Goal: Information Seeking & Learning: Learn about a topic

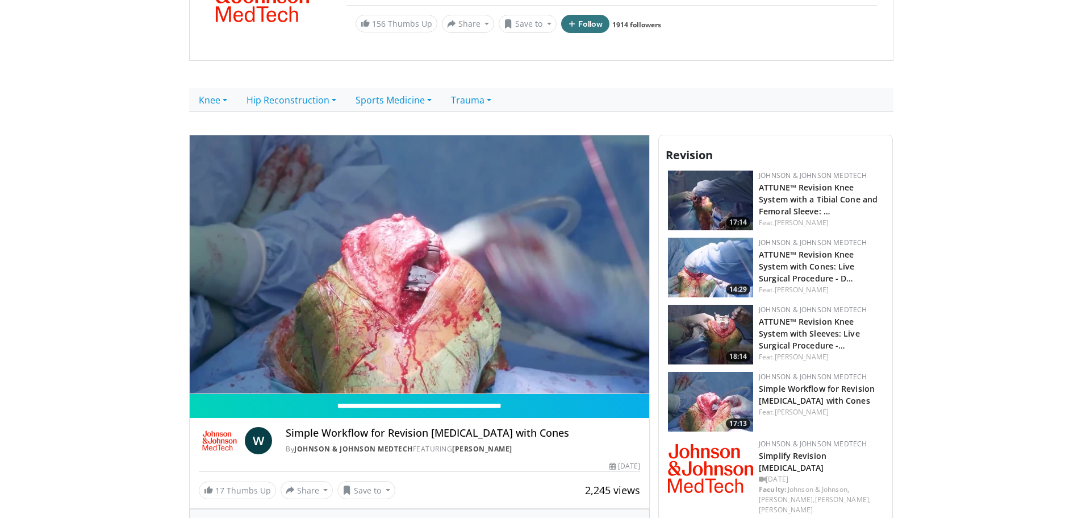
scroll to position [227, 0]
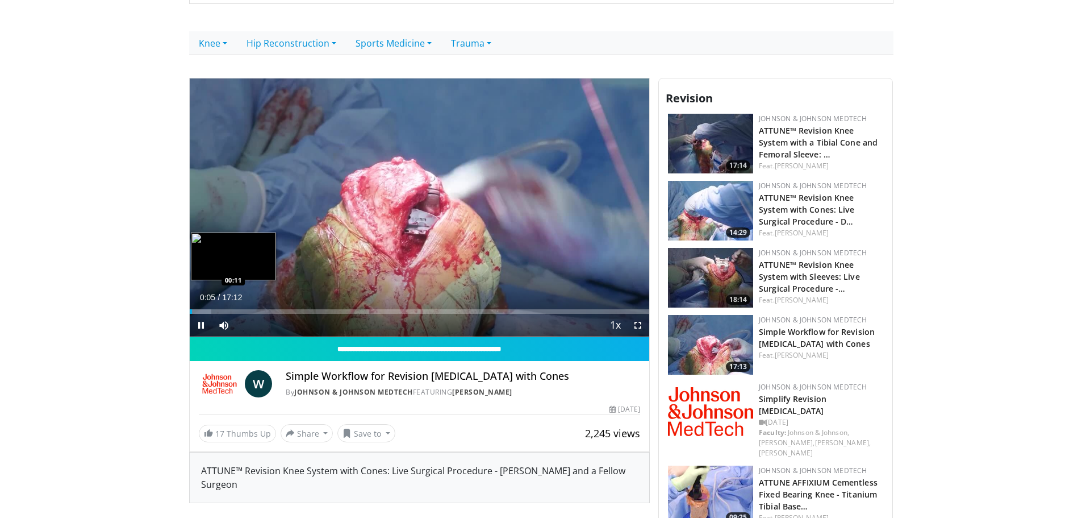
click at [196, 309] on div "Loaded : 4.79% 00:05 00:11" at bounding box center [420, 311] width 460 height 5
click at [201, 309] on div "Progress Bar" at bounding box center [201, 311] width 1 height 5
click at [205, 309] on div "Loaded : 5.82% 00:24 00:33" at bounding box center [420, 311] width 460 height 5
click at [234, 310] on div "Progress Bar" at bounding box center [233, 311] width 1 height 5
click at [238, 313] on div "Progress Bar" at bounding box center [237, 311] width 14 height 5
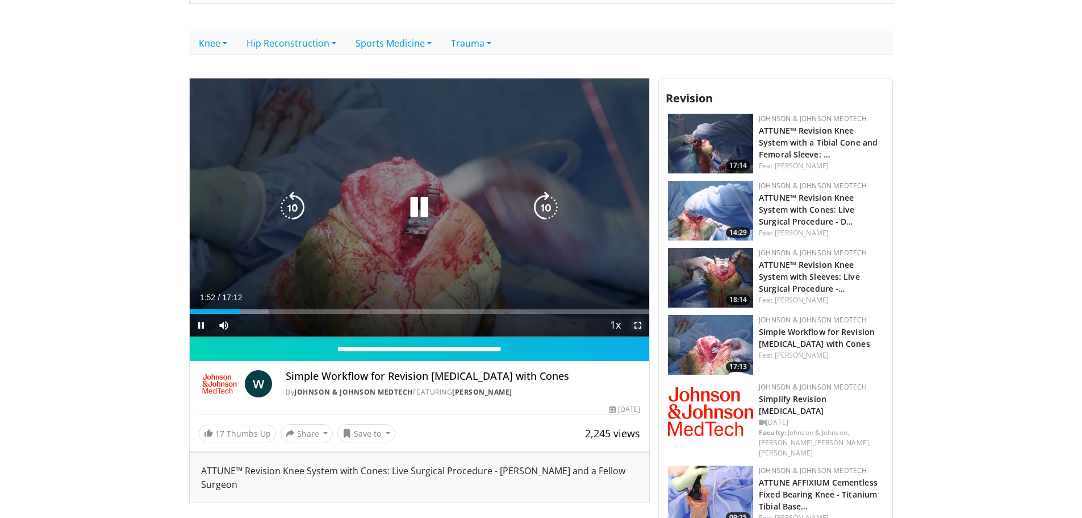
drag, startPoint x: 643, startPoint y: 326, endPoint x: 641, endPoint y: 395, distance: 69.3
click at [642, 326] on span "Video Player" at bounding box center [638, 325] width 23 height 23
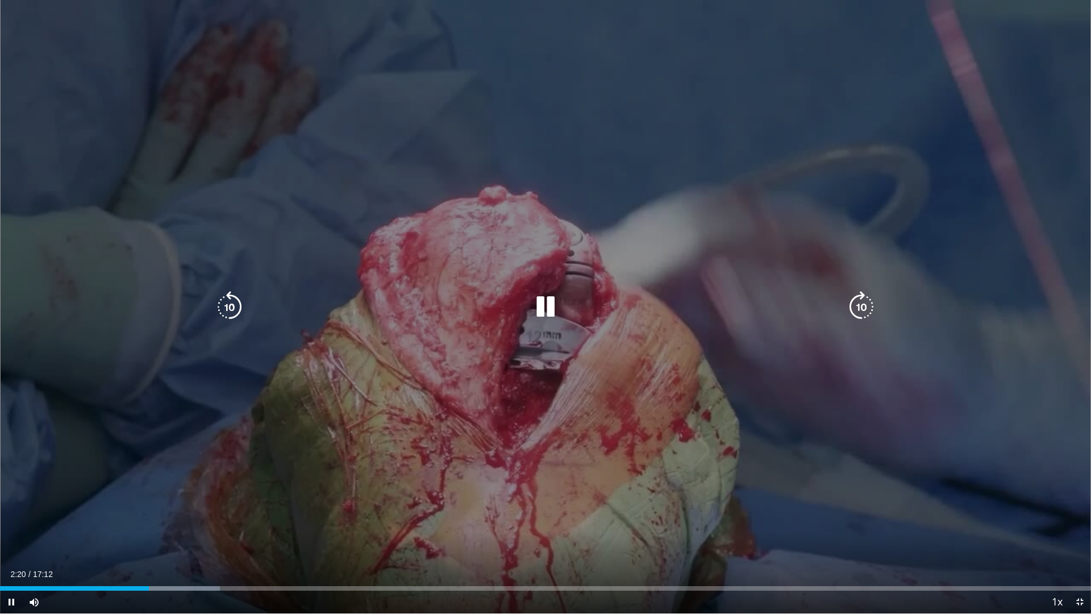
click at [476, 298] on div "Video Player" at bounding box center [545, 306] width 655 height 23
click at [544, 310] on icon "Video Player" at bounding box center [546, 307] width 32 height 32
click at [540, 309] on icon "Video Player" at bounding box center [546, 307] width 32 height 32
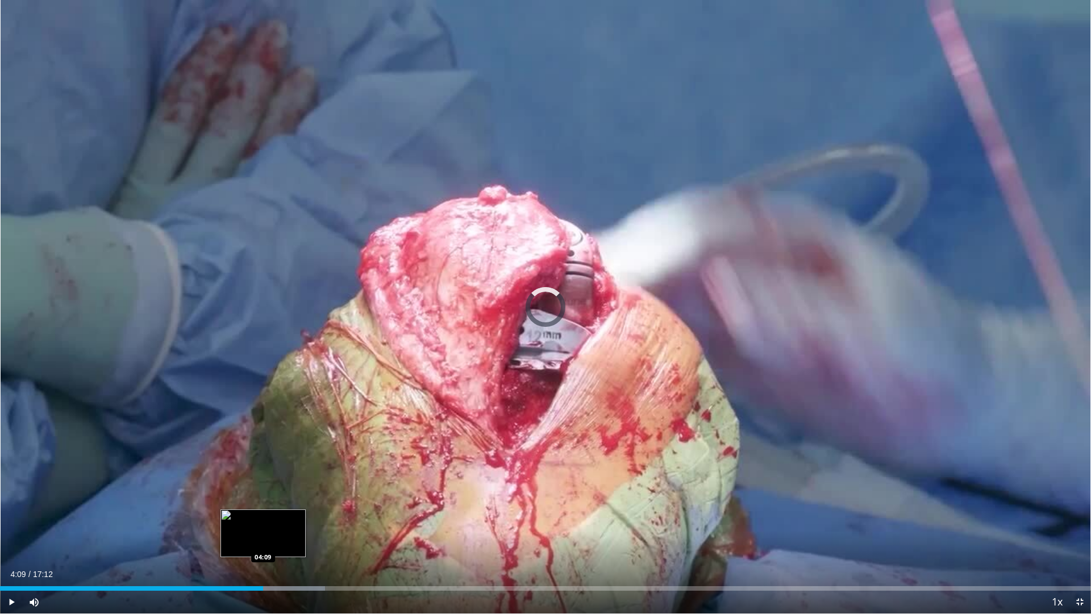
click at [263, 517] on div "Progress Bar" at bounding box center [274, 588] width 101 height 5
click at [270, 517] on div "Progress Bar" at bounding box center [277, 588] width 93 height 5
click at [279, 517] on div "Progress Bar" at bounding box center [287, 588] width 96 height 5
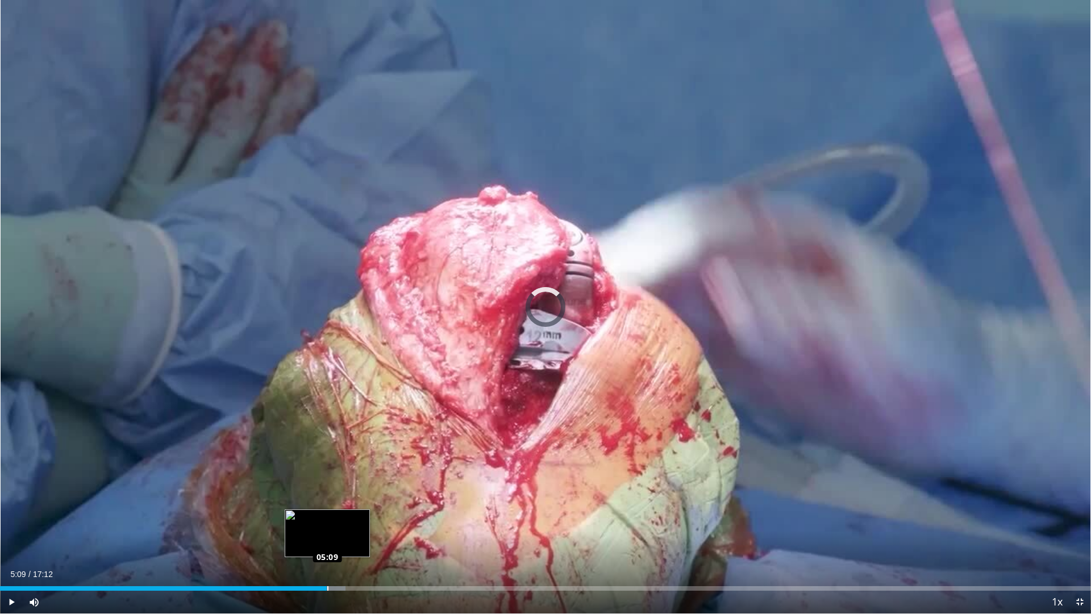
click at [327, 517] on div "Loaded : 31.69% 05:09 05:09" at bounding box center [545, 588] width 1091 height 5
click at [378, 517] on div "Loaded : 36.49% 05:13 05:57" at bounding box center [545, 588] width 1091 height 5
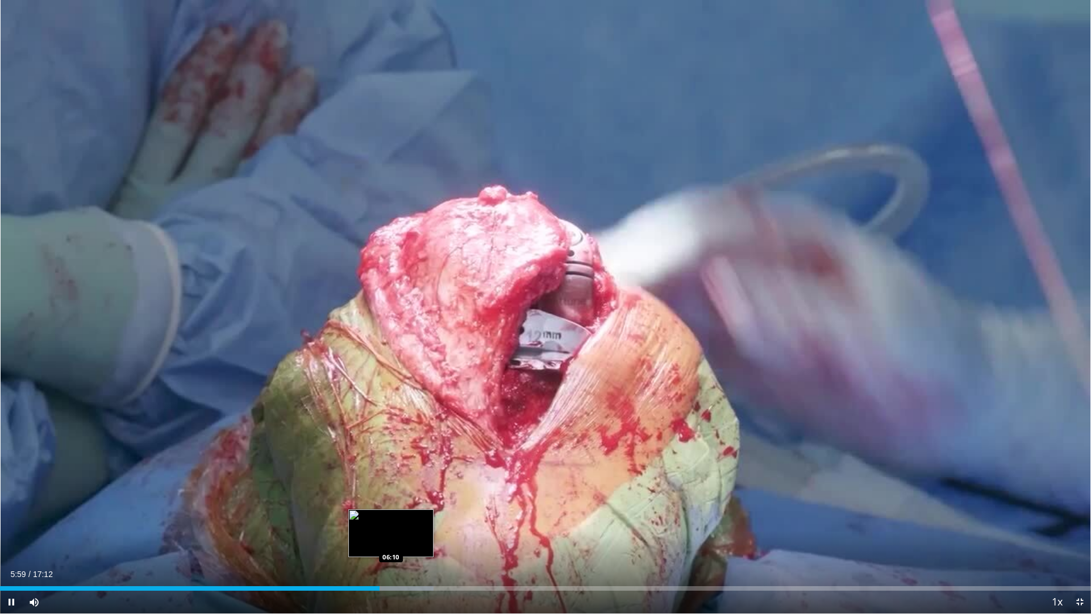
click at [391, 517] on div "Loaded : 39.74% 05:59 06:10" at bounding box center [545, 585] width 1091 height 11
click at [409, 517] on div "Loaded : 42.26% 06:11 06:27" at bounding box center [545, 585] width 1091 height 11
click at [425, 517] on div "Progress Bar" at bounding box center [426, 588] width 97 height 5
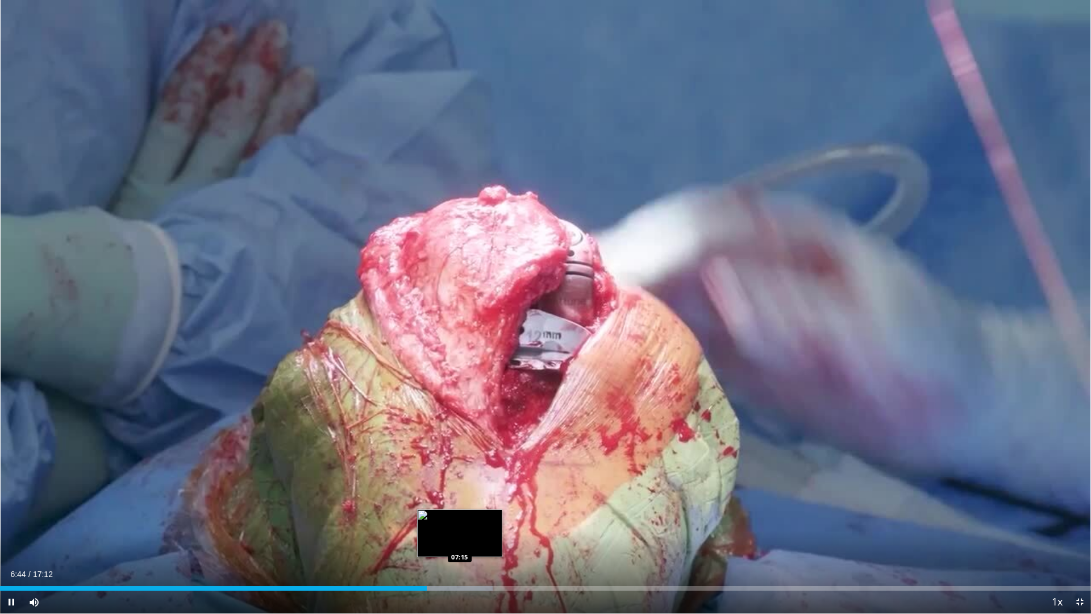
click at [460, 517] on div "Progress Bar" at bounding box center [442, 588] width 99 height 5
click at [481, 517] on div "Progress Bar" at bounding box center [485, 588] width 99 height 5
click at [500, 517] on div "Progress Bar" at bounding box center [500, 588] width 99 height 5
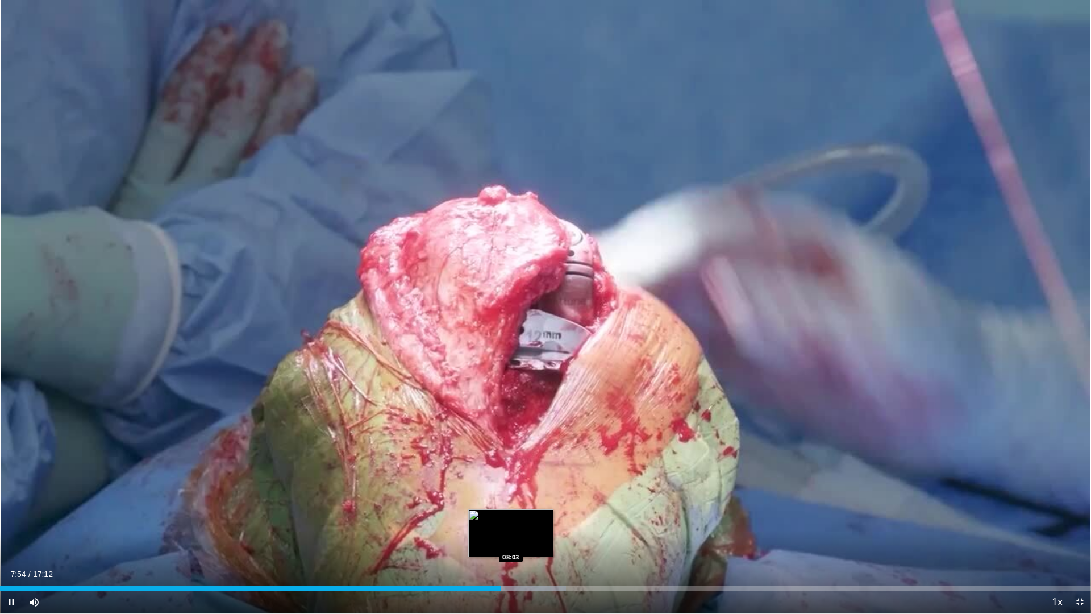
click at [511, 517] on div "Loaded : 51.86% 07:54 08:03" at bounding box center [545, 585] width 1091 height 11
click at [522, 517] on div "Progress Bar" at bounding box center [528, 588] width 96 height 5
click at [529, 517] on div "Progress Bar" at bounding box center [538, 588] width 96 height 5
click at [536, 517] on div "Progress Bar" at bounding box center [548, 588] width 98 height 5
click at [545, 517] on div "Progress Bar" at bounding box center [553, 588] width 99 height 5
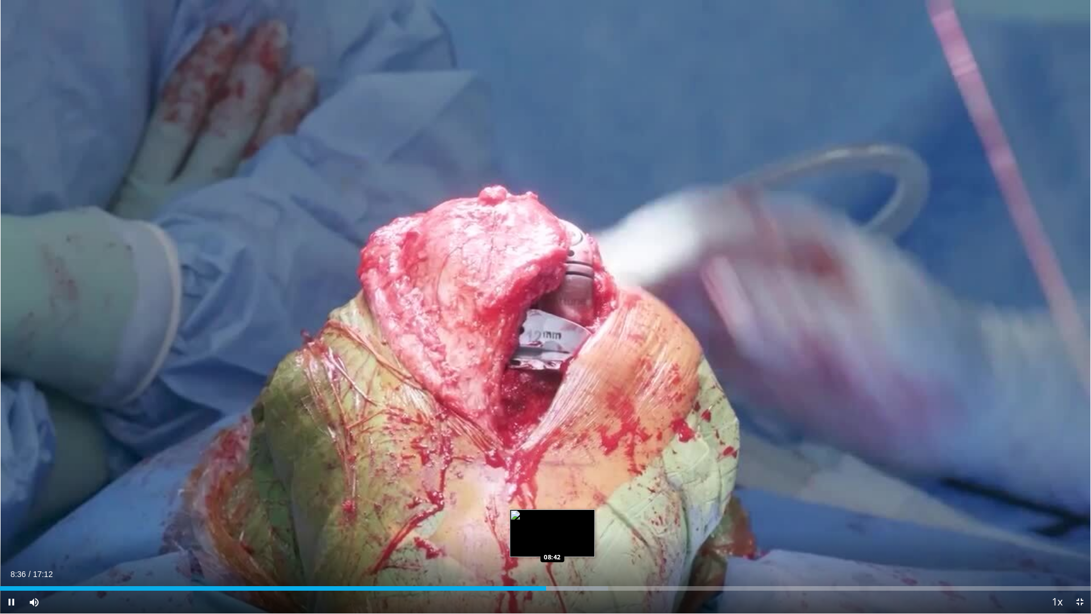
click at [559, 517] on div "Progress Bar" at bounding box center [561, 588] width 94 height 5
click at [574, 517] on div "Current Time 8:51 / Duration 17:12 Pause Skip Backward Skip Forward Mute Loaded…" at bounding box center [545, 601] width 1091 height 23
click at [584, 517] on div "Current Time 8:53 / Duration 17:12 Pause Skip Backward Skip Forward Mute Loaded…" at bounding box center [545, 601] width 1091 height 23
click at [601, 517] on div "Current Time 8:53 / Duration 17:12 Pause Skip Backward Skip Forward Mute Loaded…" at bounding box center [545, 601] width 1091 height 23
click at [613, 517] on div "Current Time 8:55 / Duration 17:12 Pause Skip Backward Skip Forward Mute Loaded…" at bounding box center [545, 601] width 1091 height 23
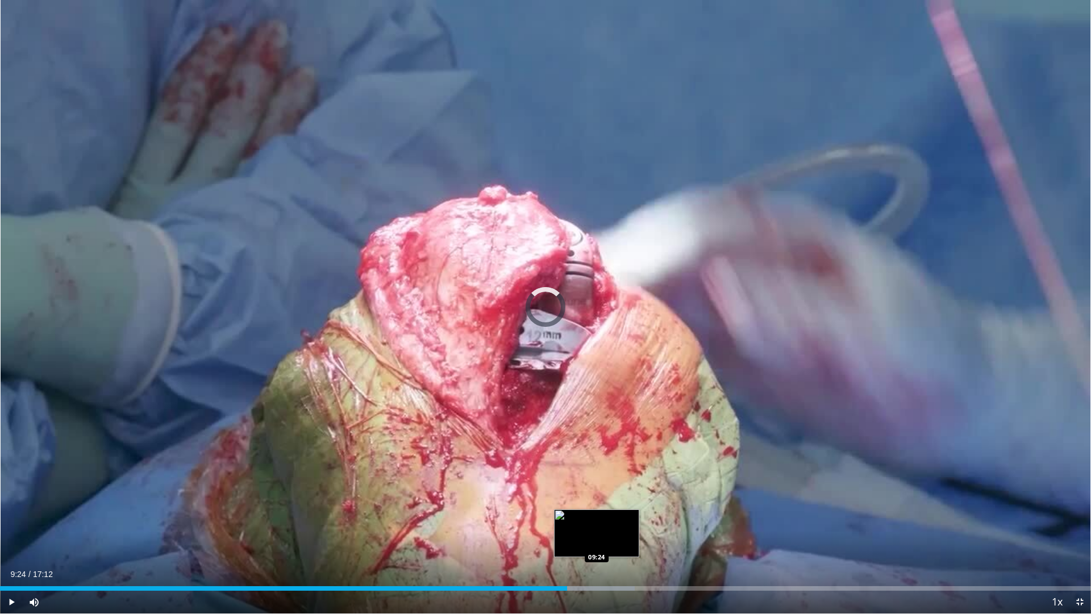
click at [597, 517] on div "Loaded : 58.16% 09:24 09:24" at bounding box center [545, 588] width 1091 height 5
click at [611, 517] on div "Progress Bar" at bounding box center [603, 588] width 72 height 5
click at [624, 517] on div "10 seconds Tap to unmute" at bounding box center [545, 306] width 1091 height 613
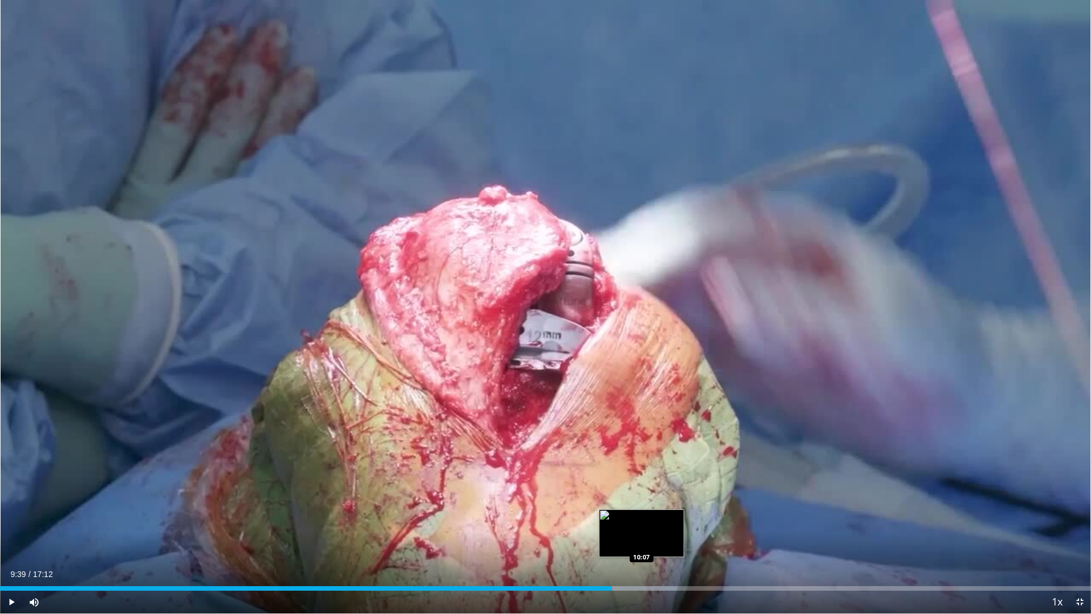
click at [642, 517] on div "Progress Bar" at bounding box center [628, 588] width 97 height 5
click at [654, 517] on div "Progress Bar" at bounding box center [654, 588] width 87 height 5
click at [672, 517] on div "Progress Bar" at bounding box center [671, 588] width 95 height 5
click at [676, 517] on div "Progress Bar" at bounding box center [690, 588] width 99 height 5
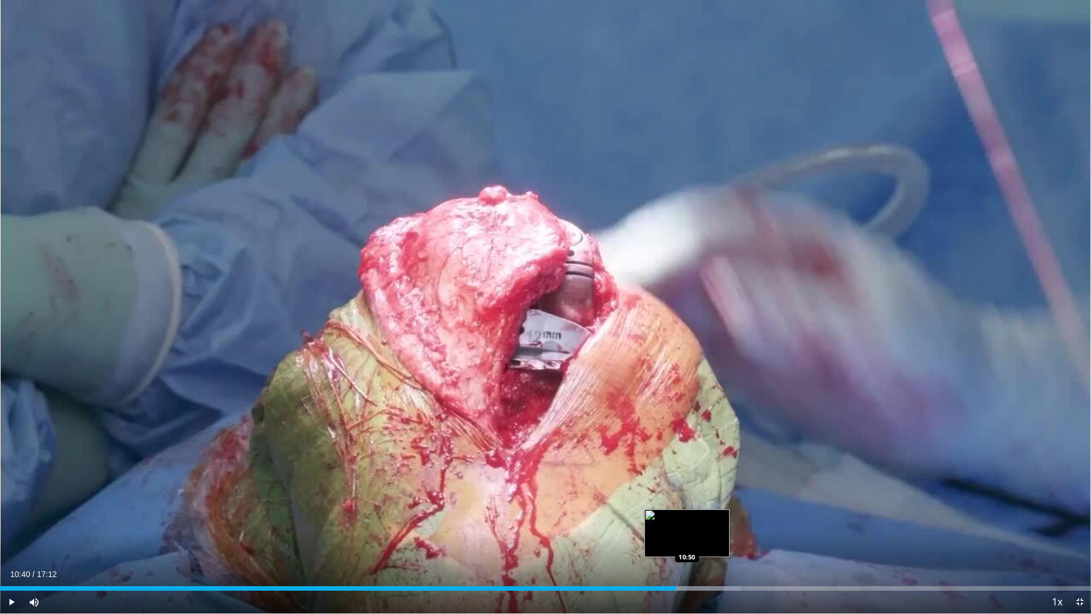
click at [687, 517] on div "Progress Bar" at bounding box center [690, 588] width 99 height 5
click at [693, 517] on div "Current Time 10:50 / Duration 17:12 Play Skip Backward Skip Forward Mute Loaded…" at bounding box center [545, 601] width 1091 height 23
click at [705, 517] on div "Progress Bar" at bounding box center [703, 588] width 95 height 5
click at [716, 517] on div "Progress Bar" at bounding box center [712, 588] width 76 height 5
click at [707, 517] on div "Loaded : 71.73% 11:17 11:09" at bounding box center [545, 588] width 1091 height 5
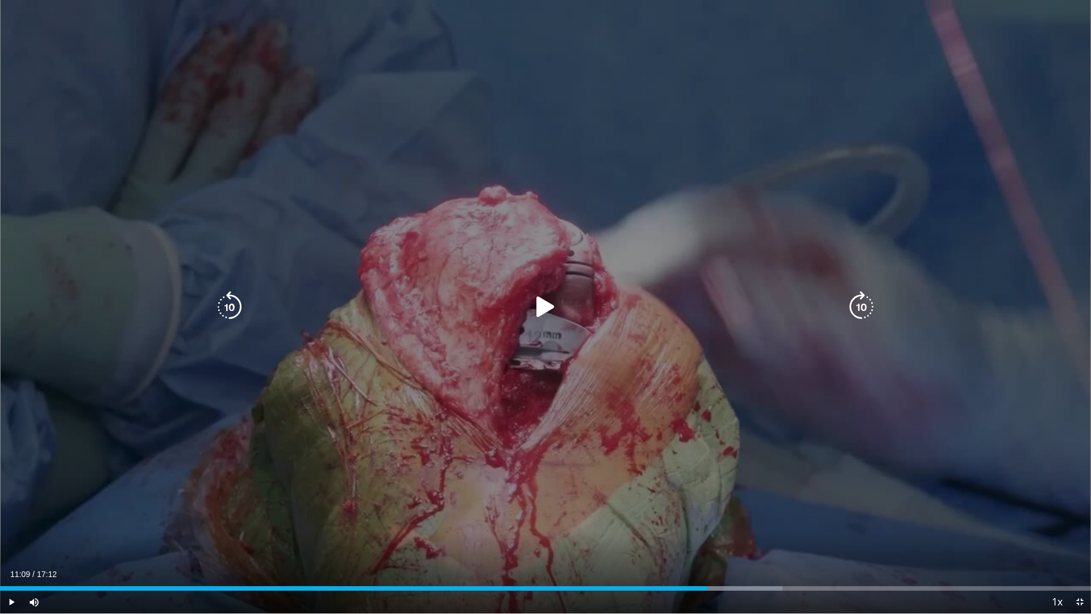
click at [688, 374] on div "10 seconds Tap to unmute" at bounding box center [545, 306] width 1091 height 613
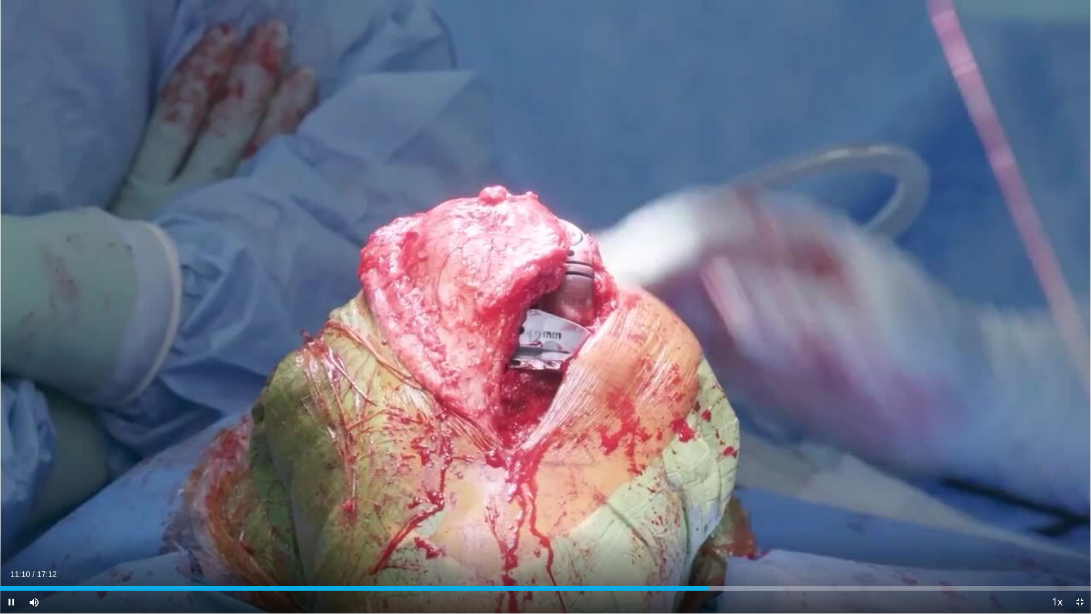
click at [687, 517] on div "Current Time 11:10 / Duration 17:12 Pause Skip Backward Skip Forward Mute Loade…" at bounding box center [545, 601] width 1091 height 23
click at [727, 517] on div "Progress Bar" at bounding box center [733, 588] width 97 height 5
click at [741, 517] on div "Loaded : 72.70% 11:29 11:41" at bounding box center [545, 588] width 1091 height 5
click at [756, 517] on div "Progress Bar" at bounding box center [757, 588] width 93 height 5
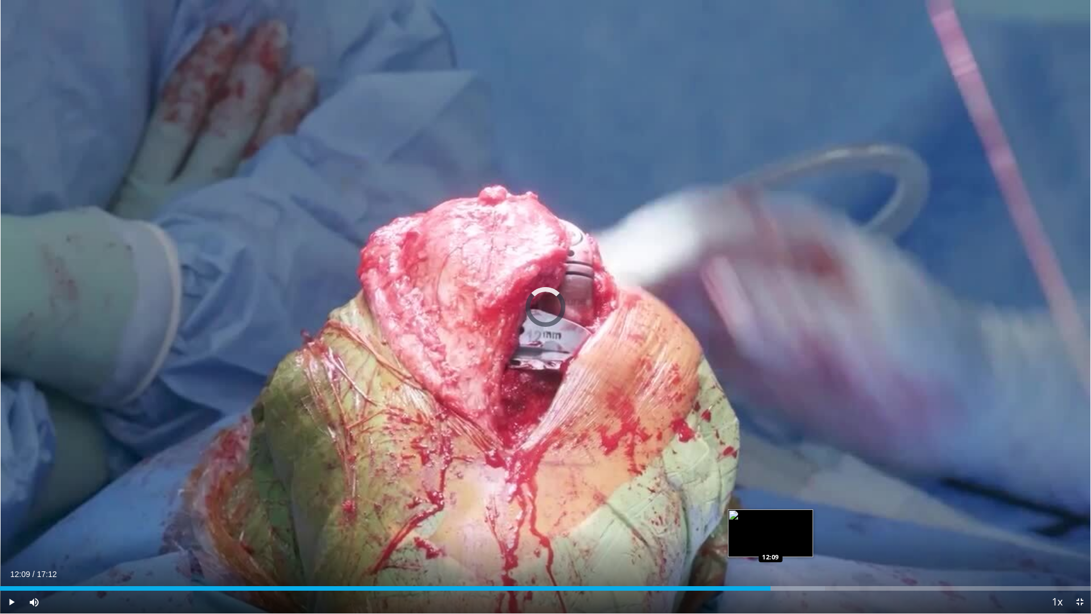
click at [771, 517] on div "Progress Bar" at bounding box center [775, 588] width 99 height 5
click at [780, 517] on div "Progress Bar" at bounding box center [782, 588] width 85 height 5
click at [796, 517] on div "Loaded : 76.84% 12:18 12:30" at bounding box center [545, 588] width 1091 height 5
click at [813, 517] on div "Progress Bar" at bounding box center [810, 588] width 91 height 5
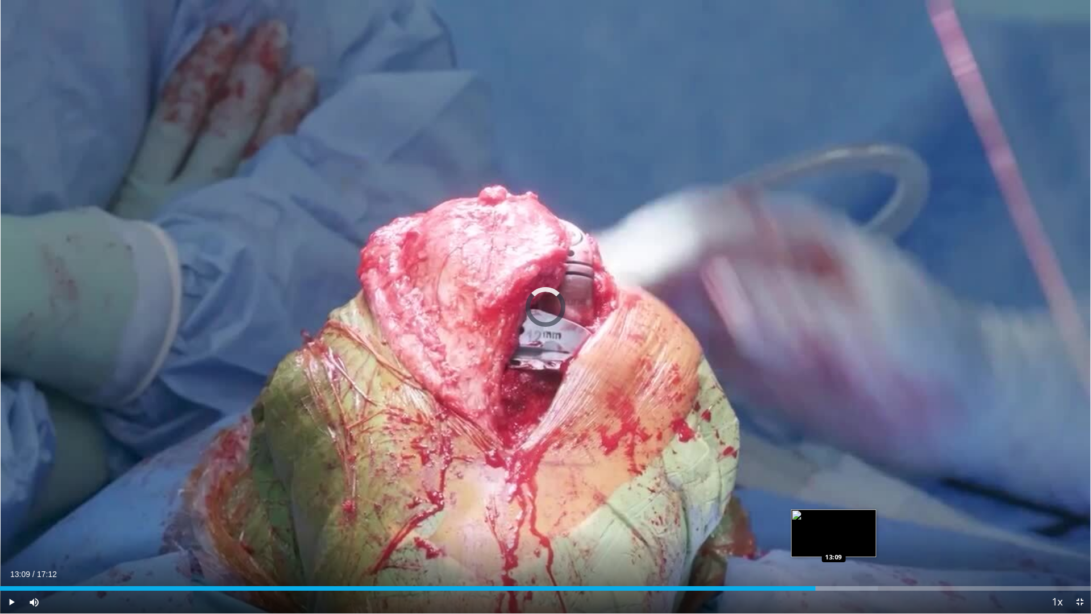
click at [834, 517] on div "Progress Bar" at bounding box center [831, 588] width 93 height 5
click at [851, 517] on div "Progress Bar" at bounding box center [845, 588] width 85 height 5
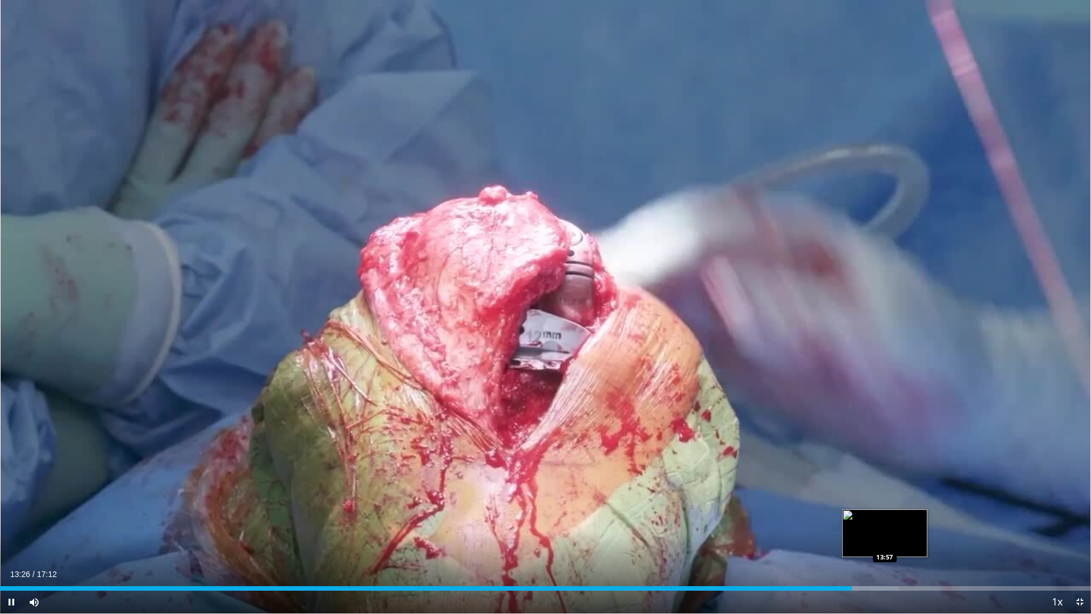
click at [885, 517] on div "Progress Bar" at bounding box center [860, 588] width 78 height 5
click at [897, 517] on div "Progress Bar" at bounding box center [887, 588] width 65 height 5
click at [914, 517] on div "Progress Bar" at bounding box center [892, 588] width 55 height 5
click at [931, 517] on div "Progress Bar" at bounding box center [912, 588] width 57 height 5
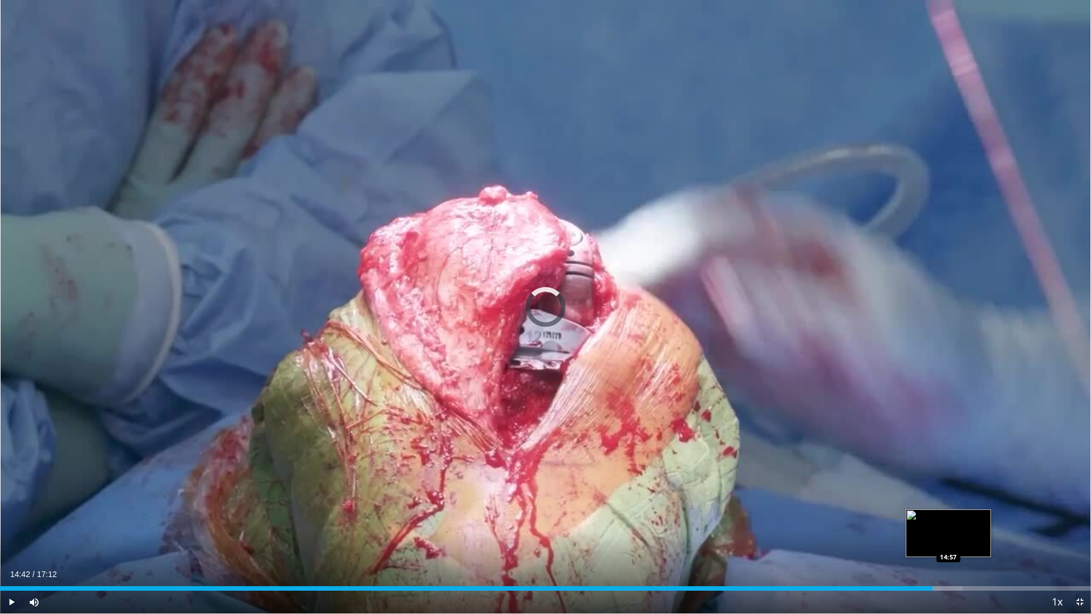
click at [948, 517] on div "Loaded : 88.21% 14:42 14:57" at bounding box center [545, 588] width 1091 height 5
click at [962, 517] on div "Loaded : 90.15% 14:58 15:10" at bounding box center [545, 588] width 1091 height 5
click at [971, 517] on div "Loaded : 90.15% 15:10 15:18" at bounding box center [545, 588] width 1091 height 5
click at [456, 517] on div "Current Time 15:19 / Duration 17:12 Pause Skip Backward Skip Forward Mute Loade…" at bounding box center [545, 601] width 1091 height 23
click at [457, 517] on div "Current Time 15:20 / Duration 17:12 Pause Skip Backward Skip Forward Mute Loade…" at bounding box center [545, 601] width 1091 height 23
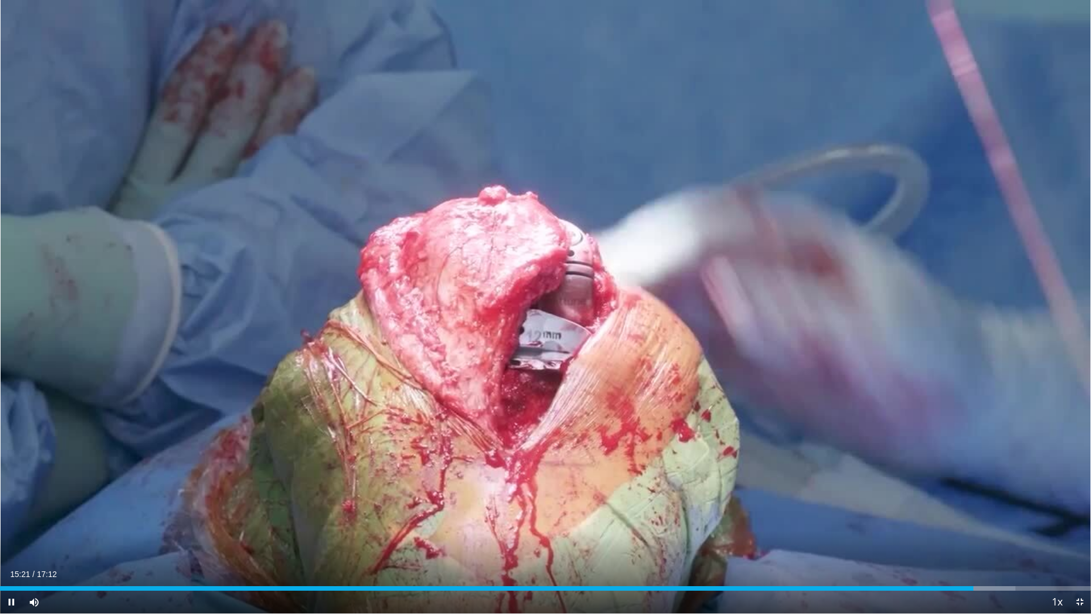
click at [459, 517] on div "Current Time 15:21 / Duration 17:12 Pause Skip Backward Skip Forward Mute Loade…" at bounding box center [545, 601] width 1091 height 23
click at [460, 517] on div "Current Time 15:22 / Duration 17:12 Pause Skip Backward Skip Forward Mute Loade…" at bounding box center [545, 601] width 1091 height 23
click at [457, 517] on div "Current Time 15:23 / Duration 17:12 Pause Skip Backward Skip Forward Mute Loade…" at bounding box center [545, 601] width 1091 height 23
click at [463, 517] on div "15:25" at bounding box center [489, 588] width 978 height 5
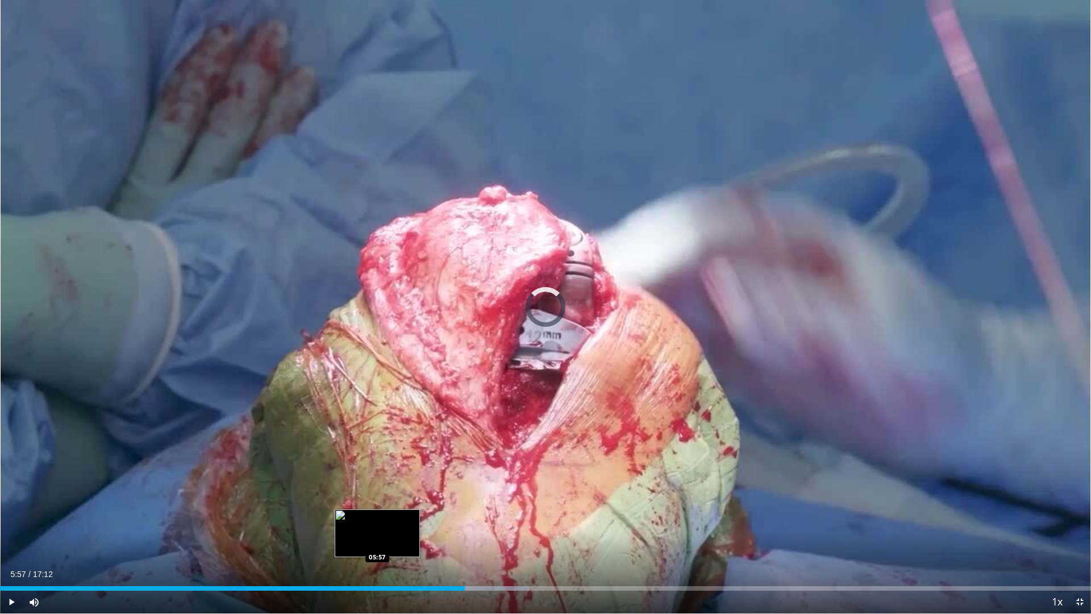
click at [377, 517] on div "Loaded : 48.47% 05:57 05:57" at bounding box center [545, 585] width 1091 height 11
click at [349, 517] on div "Loaded : 40.71% 05:30 05:30" at bounding box center [545, 585] width 1091 height 11
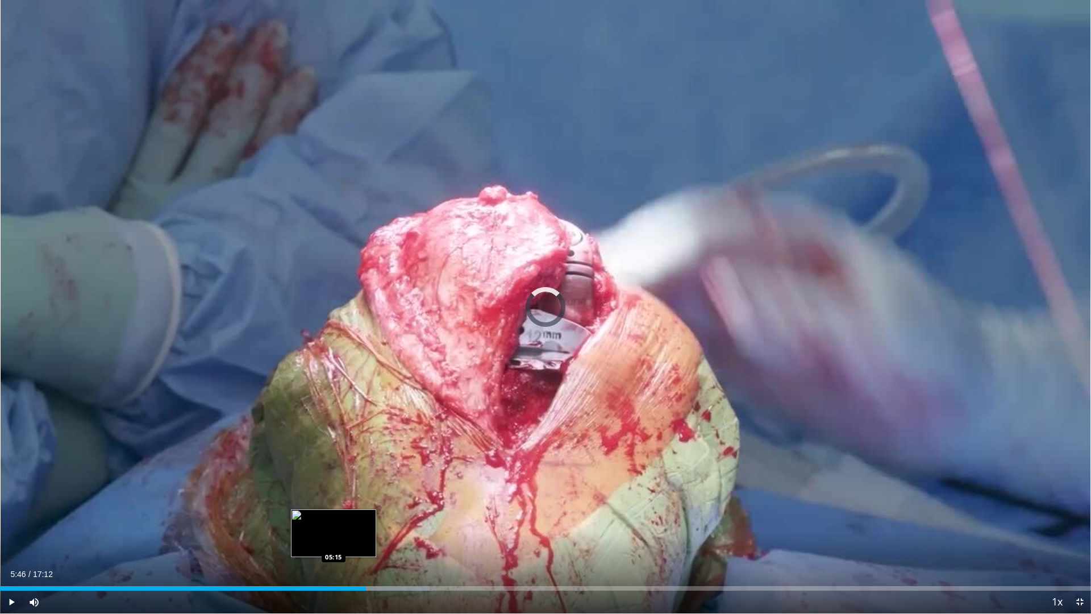
click at [338, 517] on div "Loaded : 39.38% 05:46 05:15" at bounding box center [545, 588] width 1091 height 5
click at [294, 517] on div "05:21" at bounding box center [170, 588] width 340 height 5
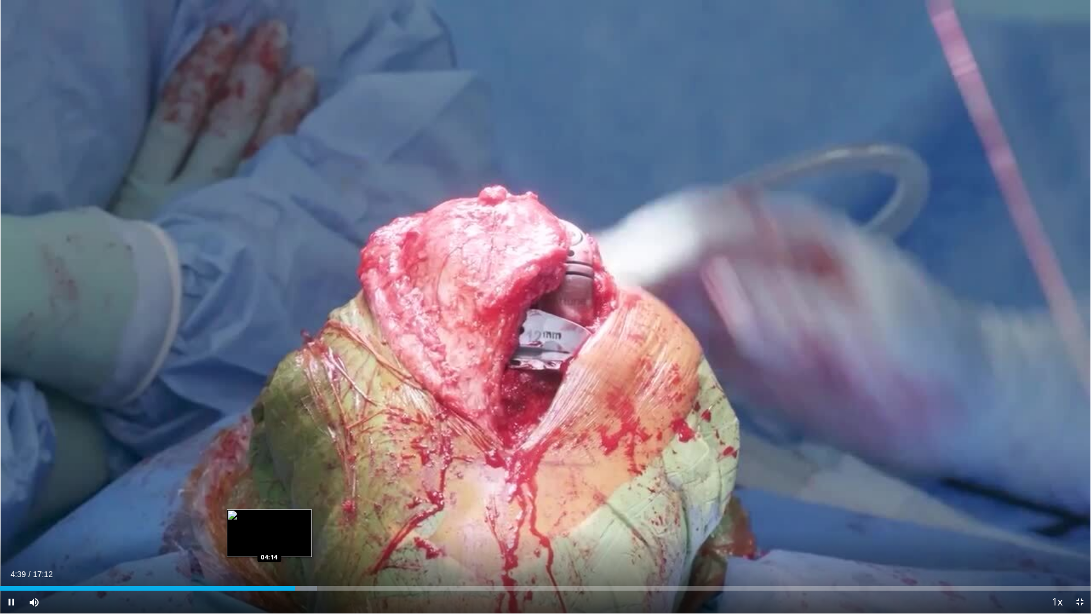
click at [267, 517] on div "04:39" at bounding box center [147, 588] width 295 height 5
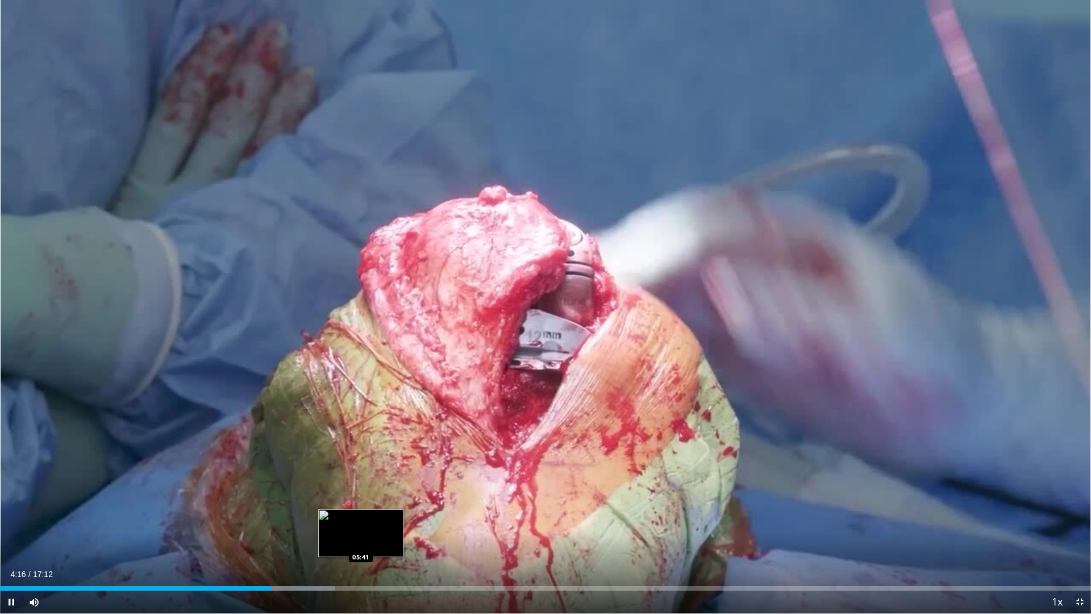
click at [361, 517] on div "Loaded : 30.73% 04:16 05:41" at bounding box center [545, 585] width 1091 height 11
click at [385, 517] on div "Progress Bar" at bounding box center [400, 588] width 81 height 5
click at [390, 517] on div "Progress Bar" at bounding box center [405, 588] width 91 height 5
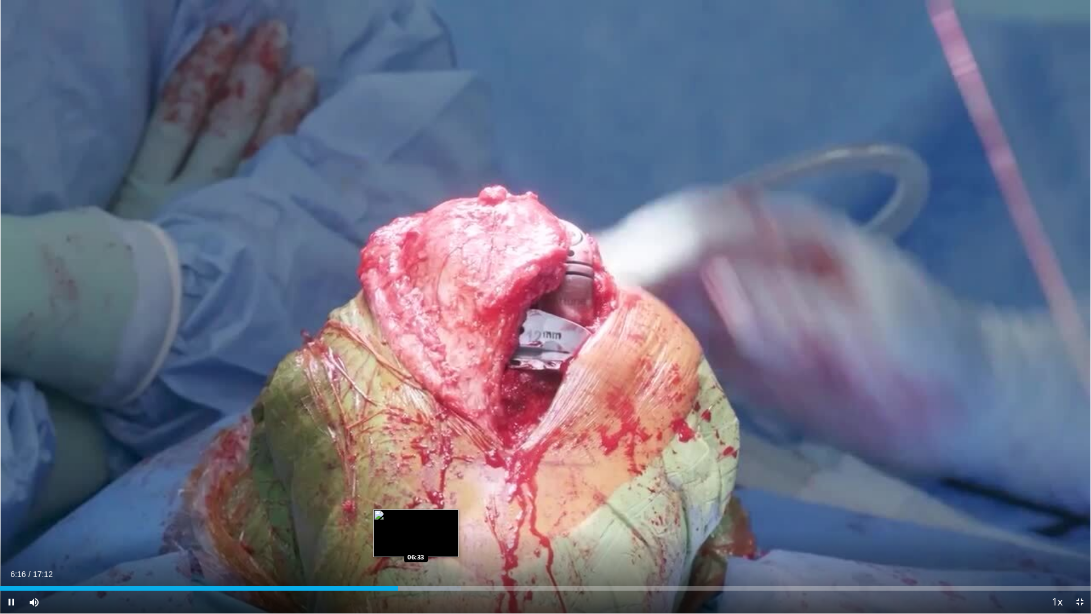
click at [418, 517] on div "Progress Bar" at bounding box center [411, 588] width 99 height 5
click at [432, 517] on div "Progress Bar" at bounding box center [436, 588] width 99 height 5
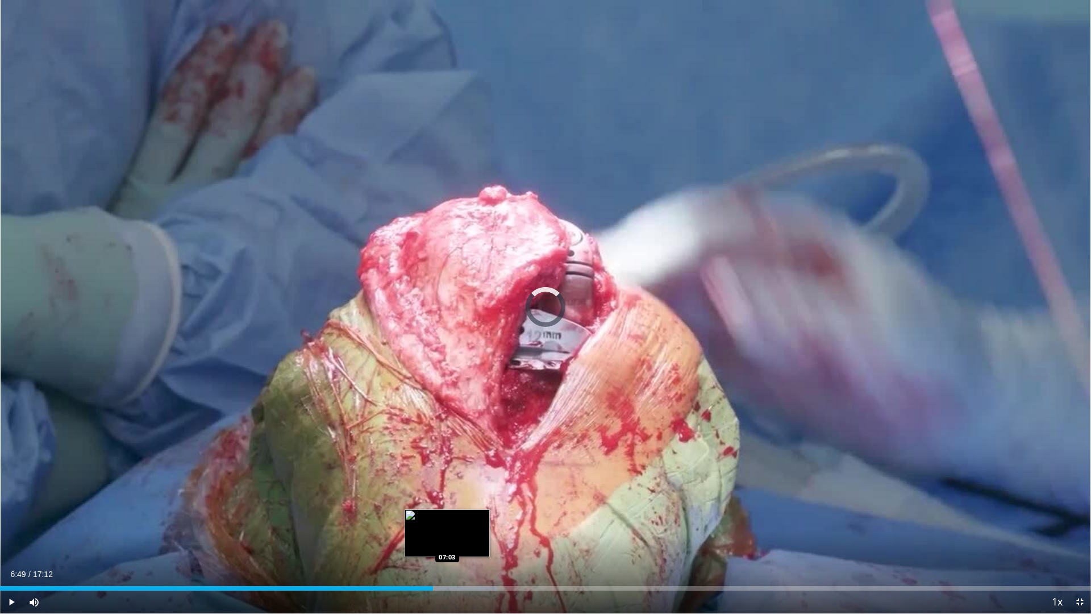
click at [447, 517] on div "Loaded : 45.56% 06:50 07:03" at bounding box center [545, 585] width 1091 height 11
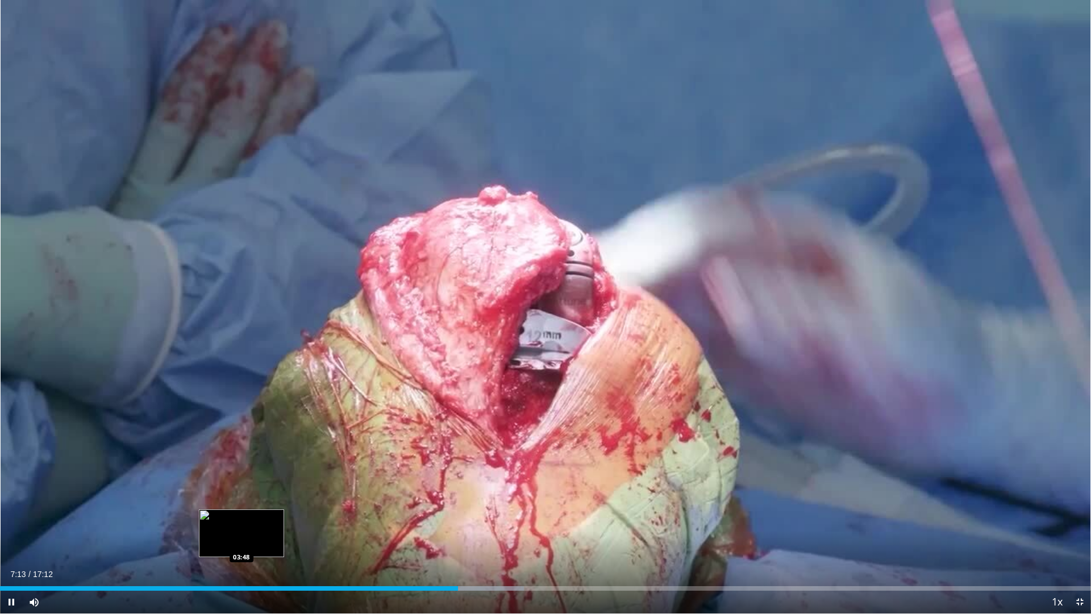
click at [241, 517] on div "Loaded : 48.02% 07:13 03:48" at bounding box center [545, 588] width 1091 height 5
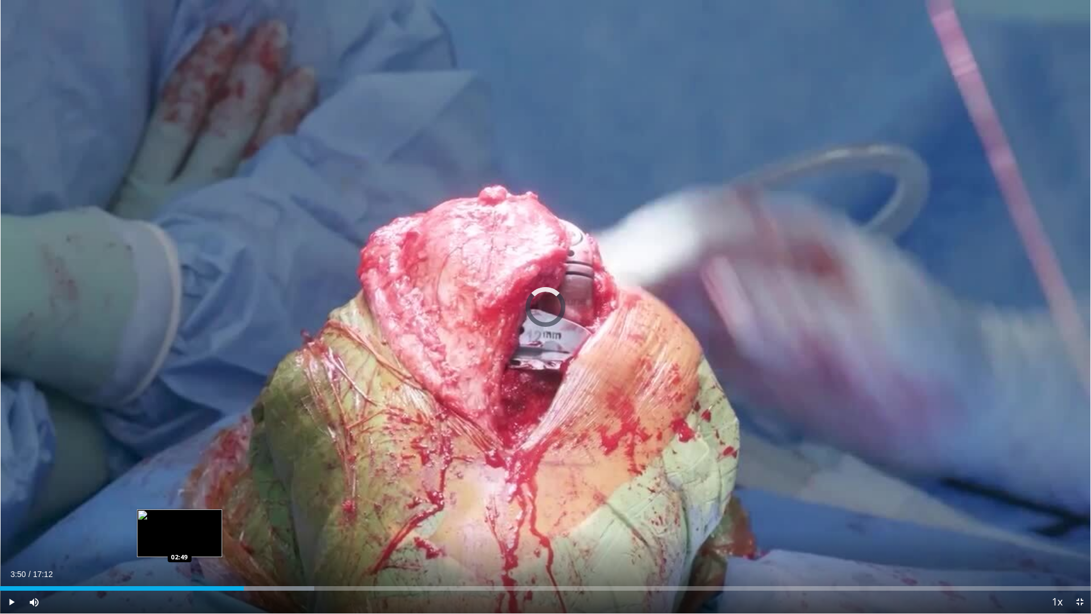
click at [180, 517] on div "03:50" at bounding box center [122, 588] width 244 height 5
click at [1077, 517] on span "Video Player" at bounding box center [1079, 601] width 23 height 23
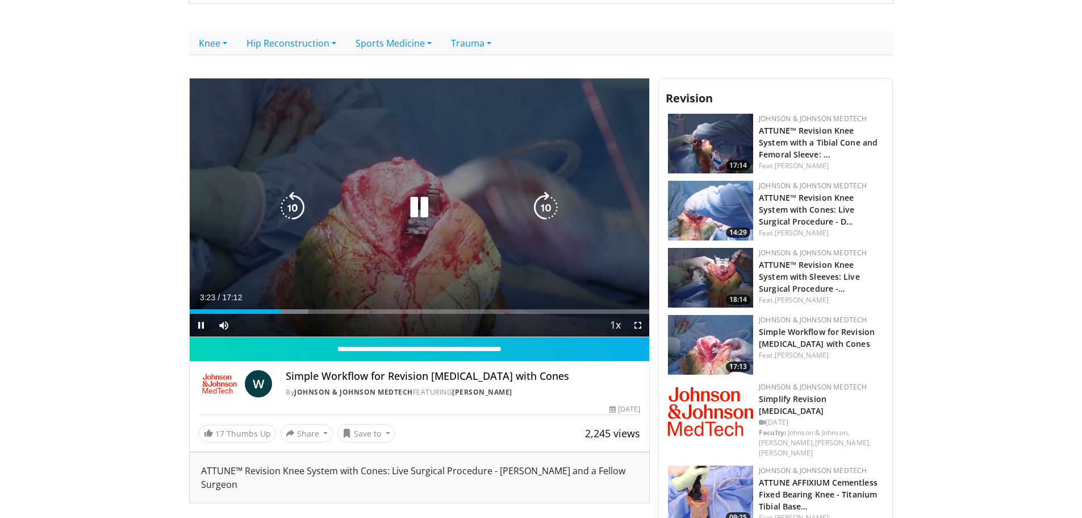
click at [467, 186] on div "10 seconds Tap to unmute" at bounding box center [420, 207] width 460 height 259
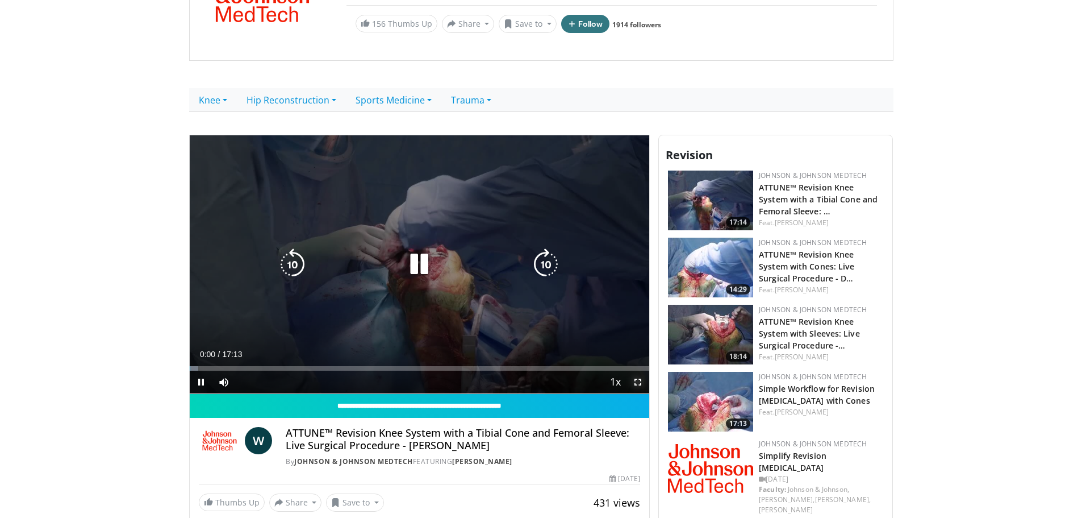
drag, startPoint x: 640, startPoint y: 383, endPoint x: 640, endPoint y: 452, distance: 68.8
click at [640, 383] on span "Video Player" at bounding box center [638, 381] width 23 height 23
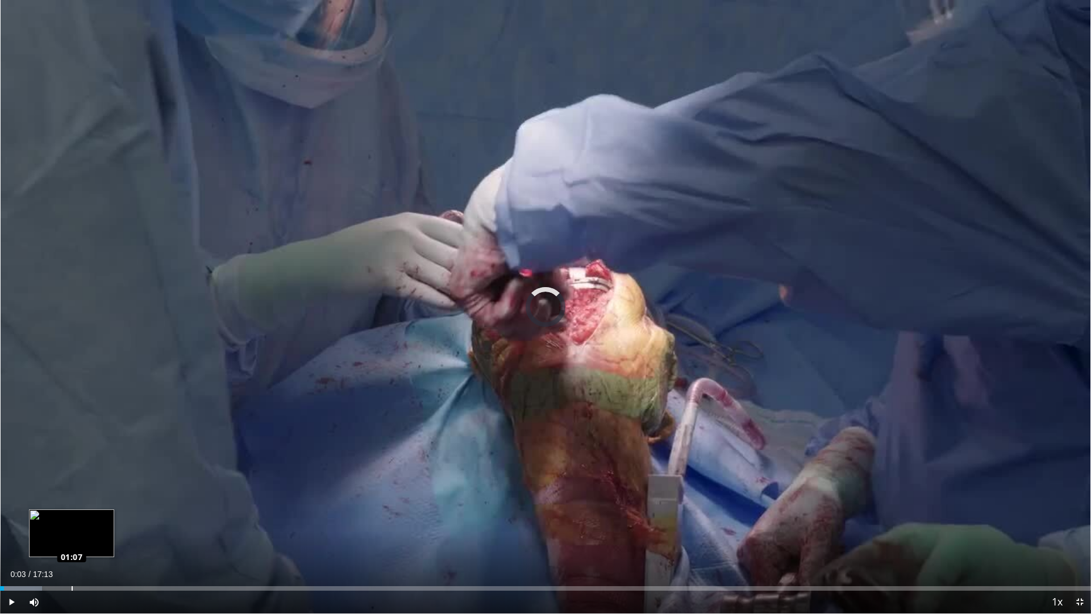
click at [72, 517] on div "Loaded : 3.83% 01:07 01:07" at bounding box center [545, 585] width 1091 height 11
click at [92, 517] on div "Loaded : 13.43% 01:13 01:27" at bounding box center [545, 588] width 1091 height 5
click at [106, 517] on div "Loaded : 13.43% 01:27 01:40" at bounding box center [545, 588] width 1091 height 5
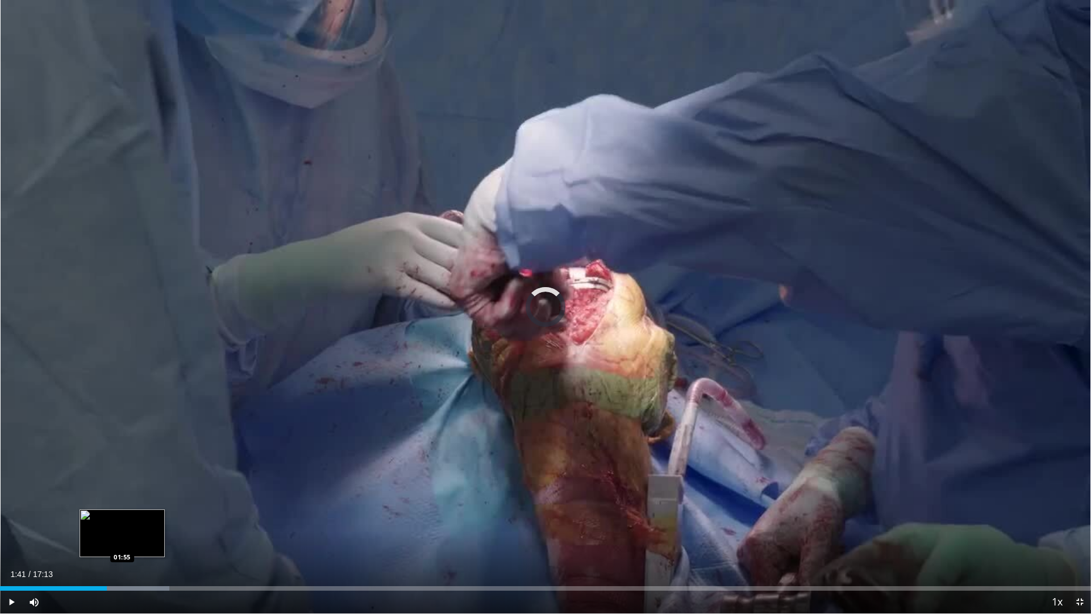
click at [122, 517] on div "Loaded : 15.50% 01:41 01:55" at bounding box center [545, 588] width 1091 height 5
click at [152, 517] on div "Loaded : 17.27% 01:58 02:24" at bounding box center [545, 588] width 1091 height 5
click at [165, 517] on div "Progress Bar" at bounding box center [171, 588] width 97 height 5
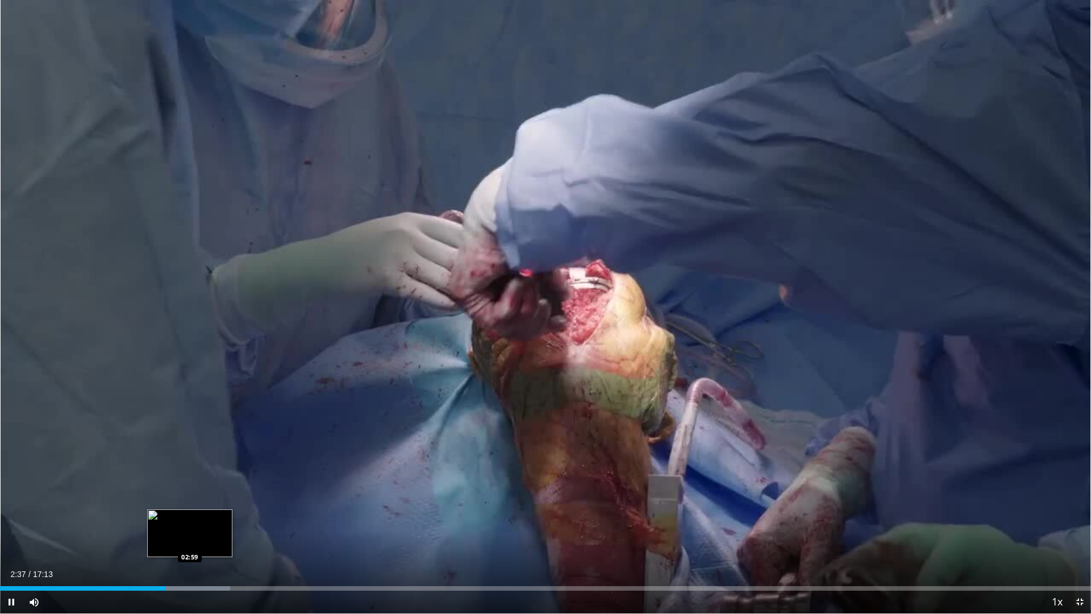
click at [190, 517] on div "Loaded : 21.11% 02:37 02:59" at bounding box center [545, 588] width 1091 height 5
click at [198, 517] on div "Progress Bar" at bounding box center [211, 588] width 101 height 5
click at [207, 517] on div "Loaded : 23.99% 03:08 03:15" at bounding box center [545, 588] width 1091 height 5
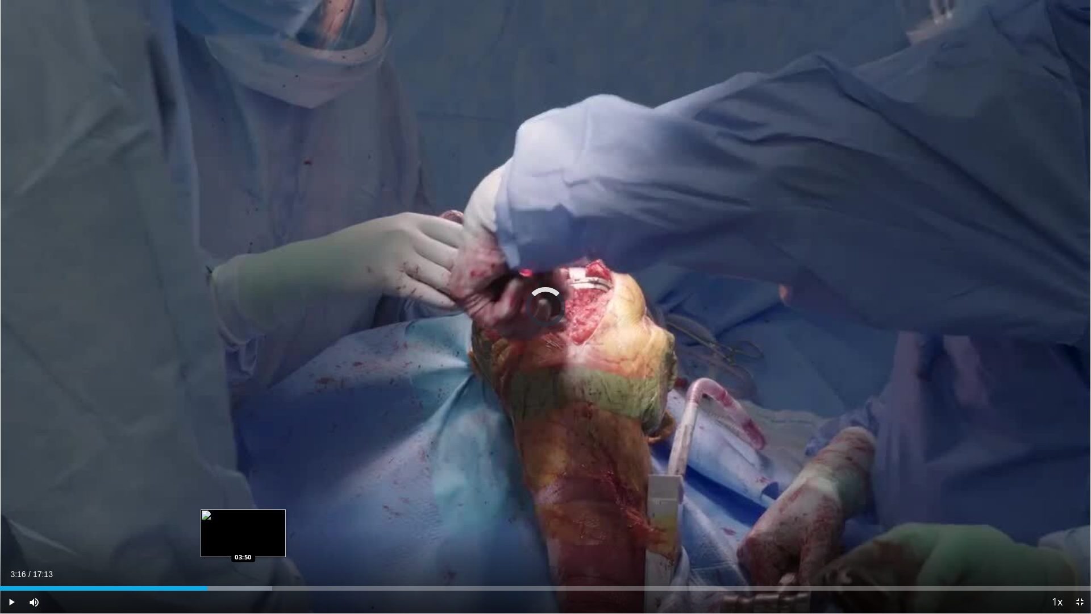
click at [243, 517] on div "Progress Bar" at bounding box center [224, 588] width 97 height 5
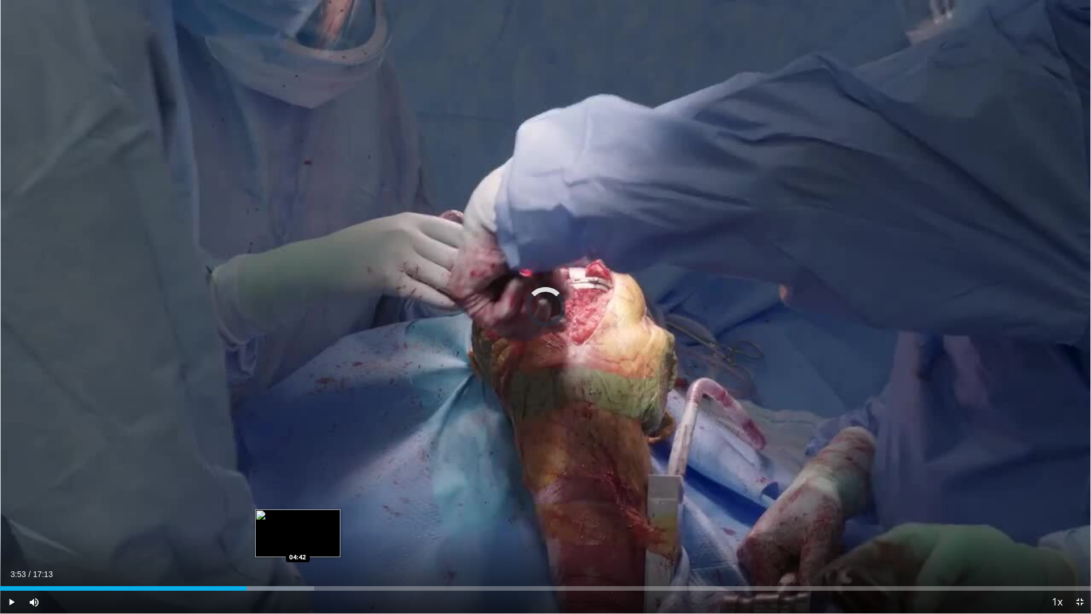
click at [298, 517] on div "Loaded : 28.79% 03:53 04:42" at bounding box center [545, 585] width 1091 height 11
click at [283, 517] on div "04:45" at bounding box center [150, 588] width 301 height 5
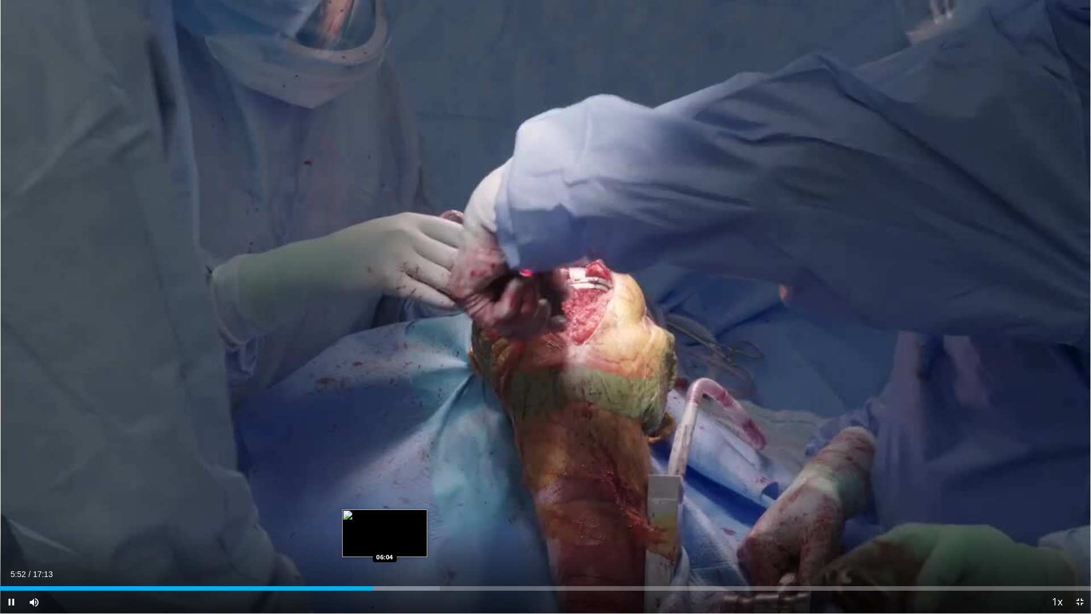
click at [385, 517] on div "Loaded : 40.31% 05:52 06:04" at bounding box center [545, 585] width 1091 height 11
click at [397, 517] on div "Loaded : 40.68% 06:05 06:13" at bounding box center [545, 585] width 1091 height 11
click at [424, 517] on div "Loaded : 42.23% 06:16 06:40" at bounding box center [545, 585] width 1091 height 11
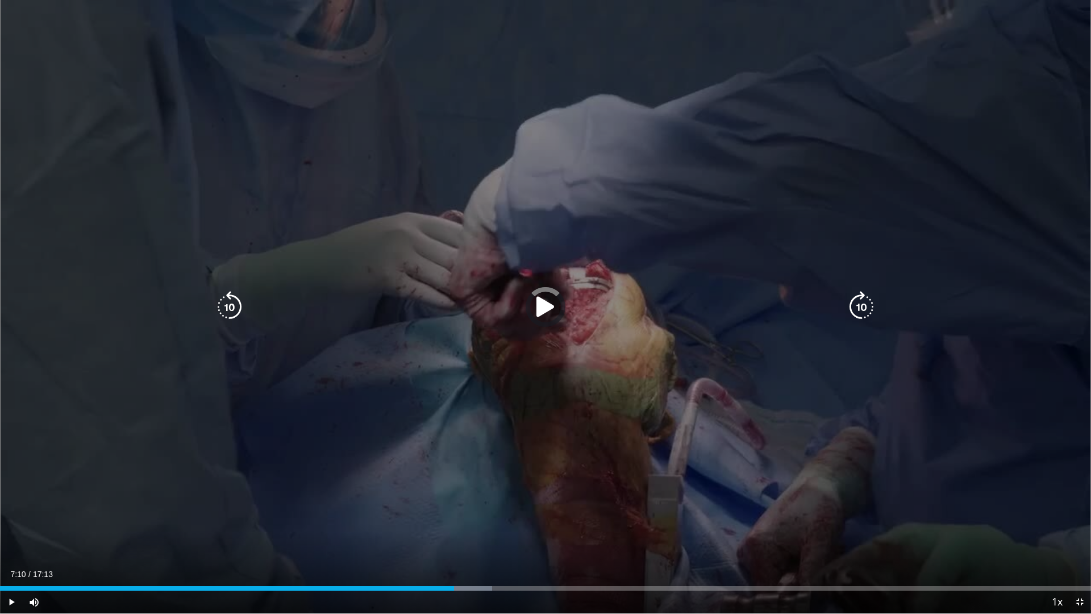
click at [454, 517] on div "Loaded : 45.11% 07:10 07:10" at bounding box center [545, 585] width 1091 height 11
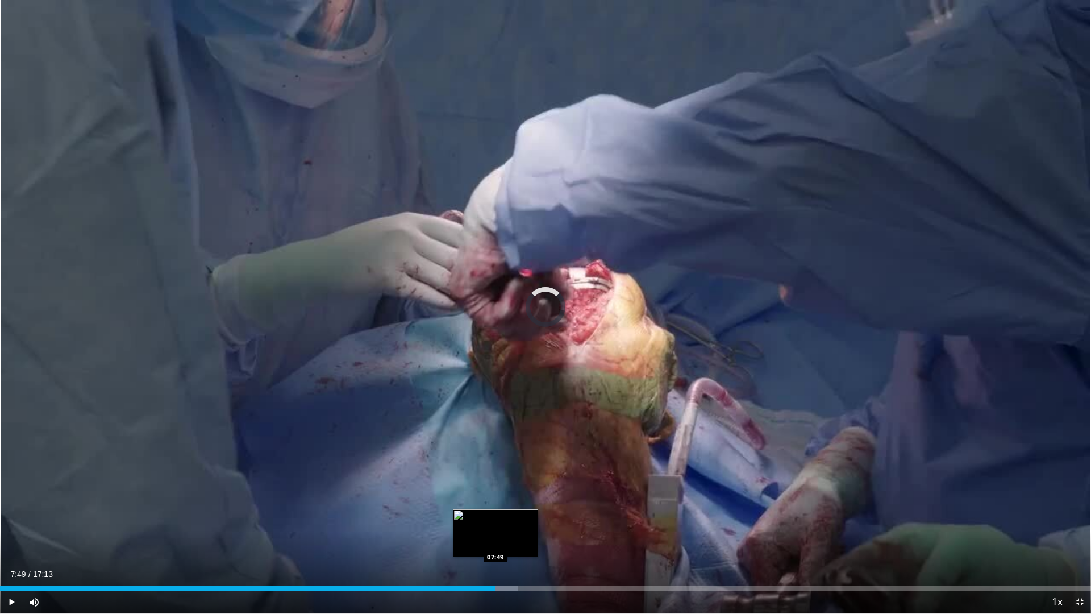
click at [495, 517] on div "Loaded : 47.46% 07:11 07:49" at bounding box center [545, 585] width 1091 height 11
click at [527, 517] on div "Progress Bar" at bounding box center [512, 588] width 95 height 5
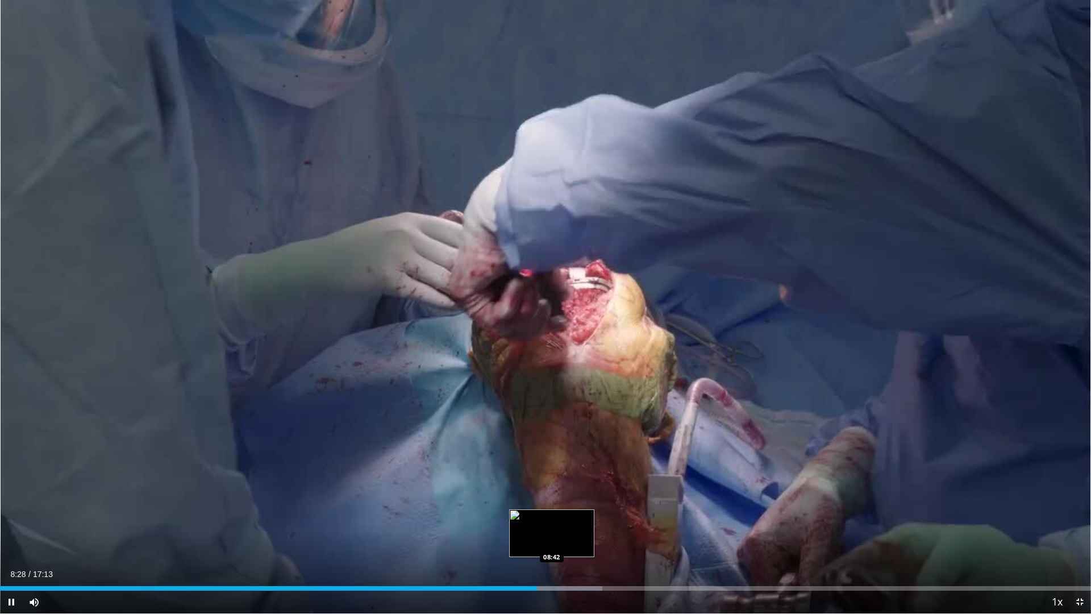
click at [552, 517] on div "Progress Bar" at bounding box center [552, 588] width 100 height 5
click at [564, 517] on div "Loaded : 56.63% 08:44 08:53" at bounding box center [545, 585] width 1091 height 11
click at [584, 517] on div "Progress Bar" at bounding box center [579, 588] width 95 height 5
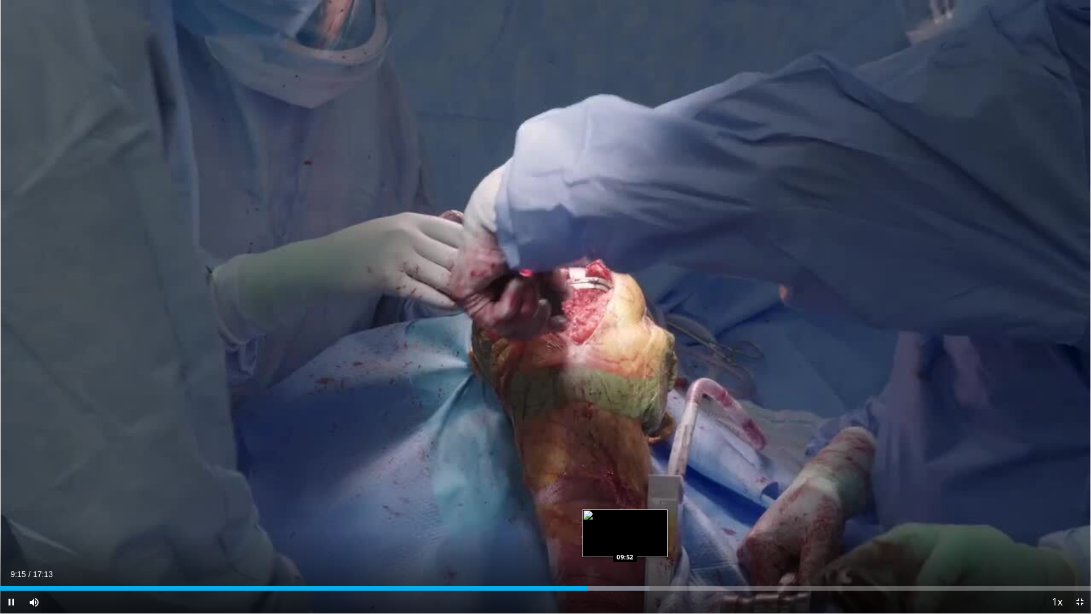
click at [625, 517] on div "Progress Bar" at bounding box center [602, 588] width 94 height 5
click at [649, 517] on div "Loaded : 61.02% 09:52 10:09" at bounding box center [545, 585] width 1091 height 11
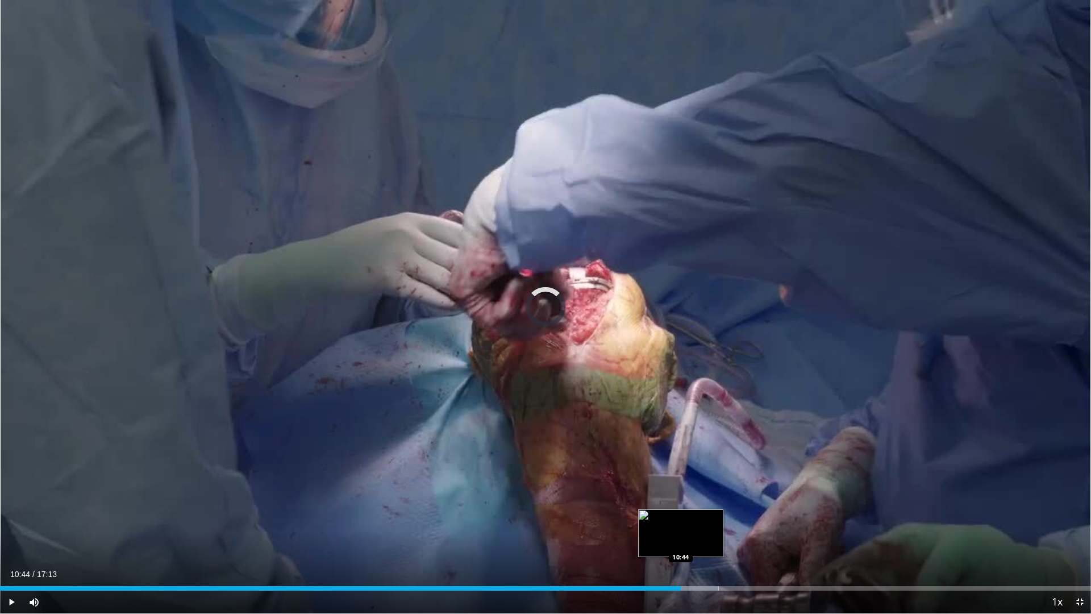
click at [681, 517] on div "Loaded : 65.86% 10:44 10:44" at bounding box center [545, 585] width 1091 height 11
click at [711, 517] on div "Progress Bar" at bounding box center [700, 588] width 99 height 5
click at [739, 517] on div "Progress Bar" at bounding box center [723, 588] width 84 height 5
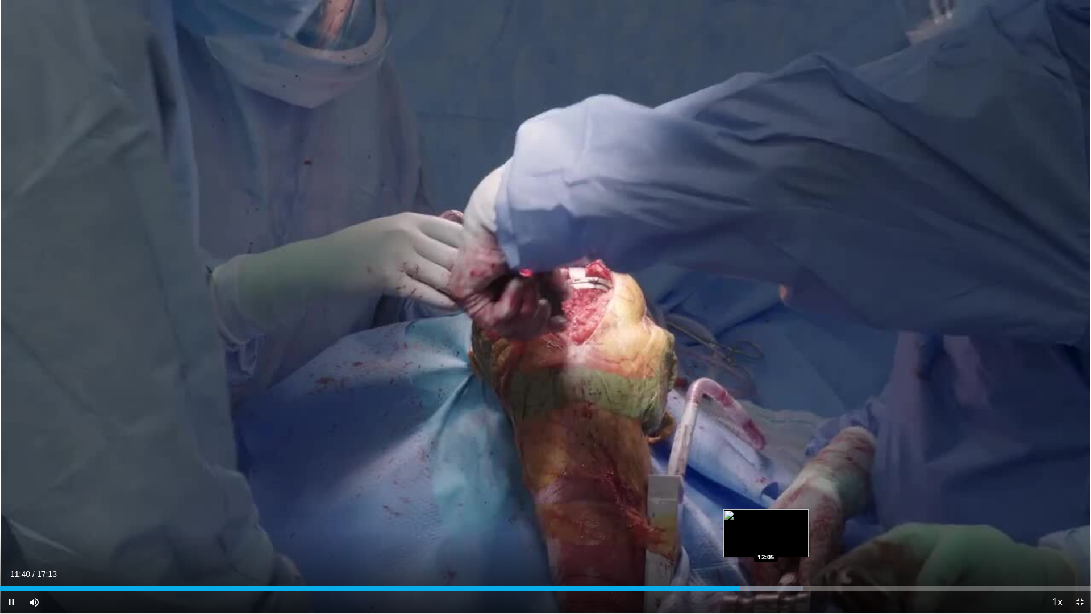
click at [766, 517] on div "10 seconds Tap to unmute" at bounding box center [545, 306] width 1091 height 613
click at [796, 517] on div "Loaded : 73.61% 11:40 12:33" at bounding box center [545, 585] width 1091 height 11
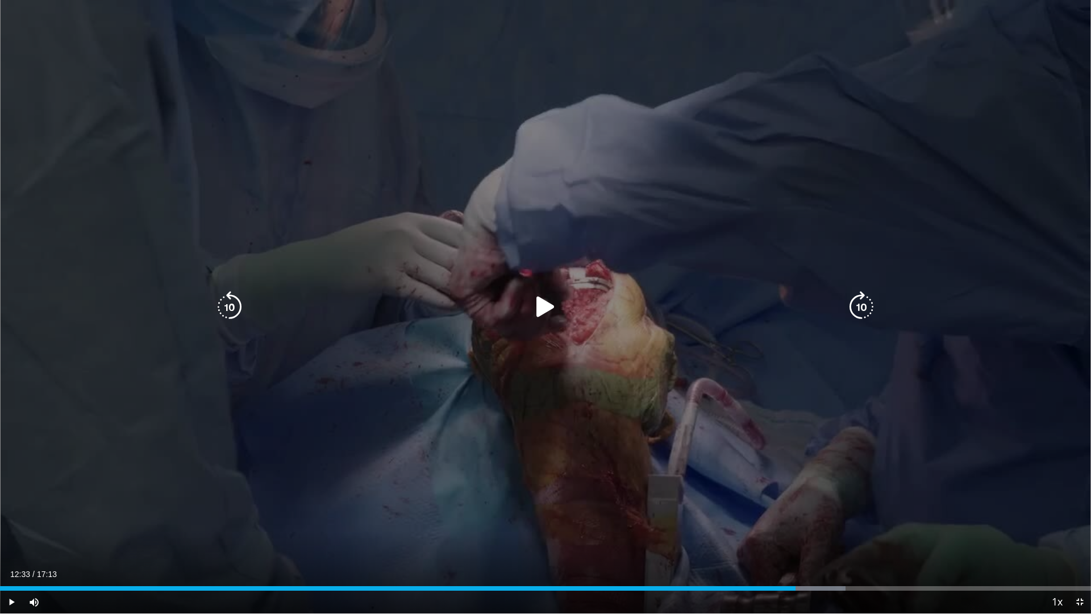
click at [539, 410] on div "10 seconds Tap to unmute" at bounding box center [545, 306] width 1091 height 613
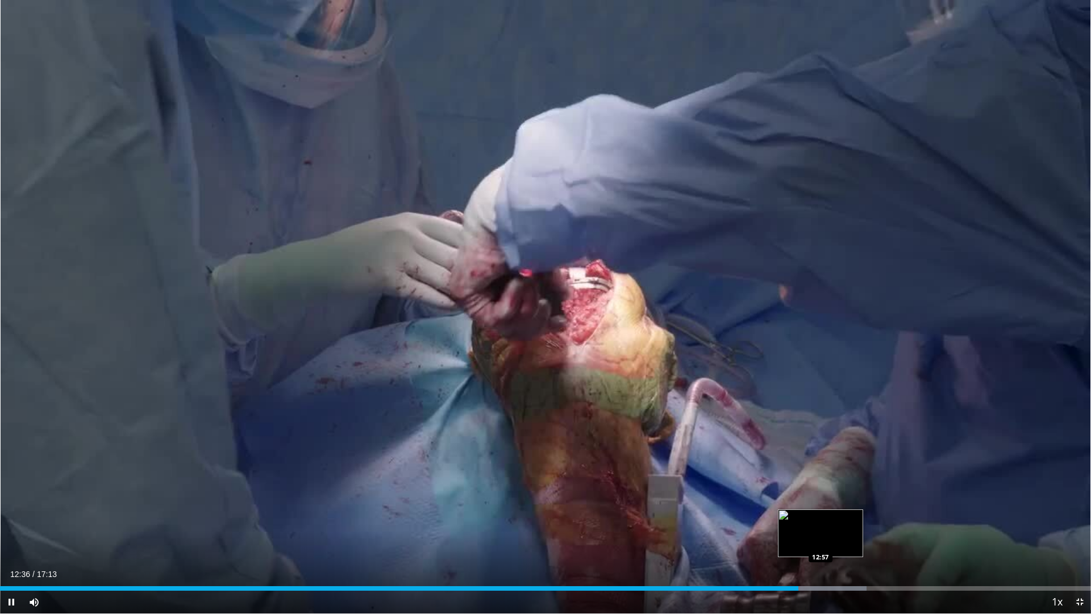
click at [821, 517] on div "Loaded : 79.43% 12:36 12:57" at bounding box center [545, 588] width 1091 height 5
click at [851, 517] on div "Loaded : 81.36% 12:58 13:25" at bounding box center [545, 588] width 1091 height 5
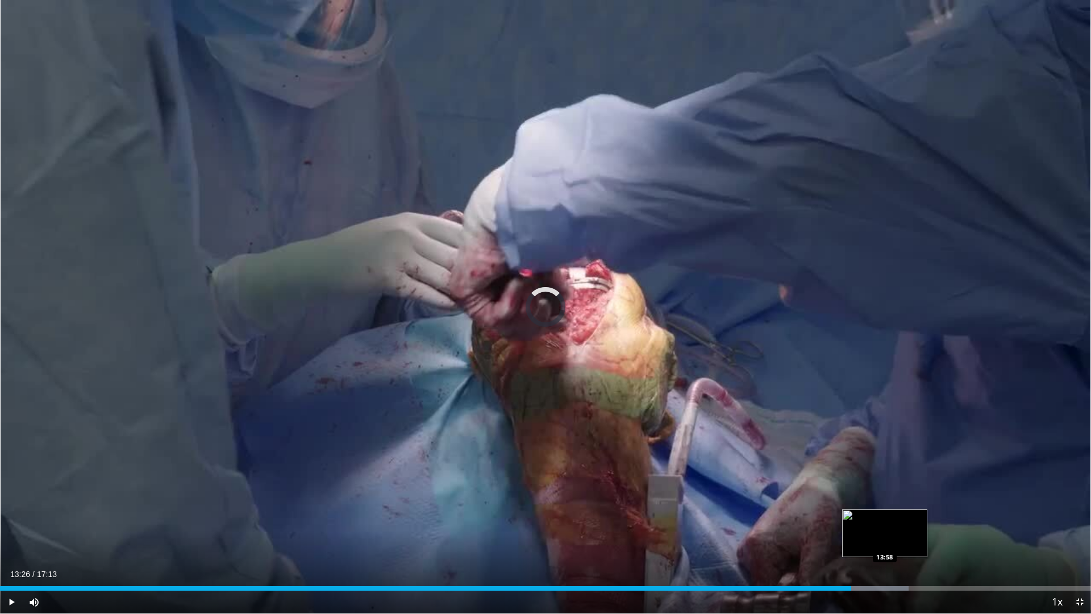
click at [885, 517] on div "Loaded : 83.30% 13:26 13:58" at bounding box center [545, 588] width 1091 height 5
click at [930, 517] on div "Progress Bar" at bounding box center [903, 588] width 95 height 5
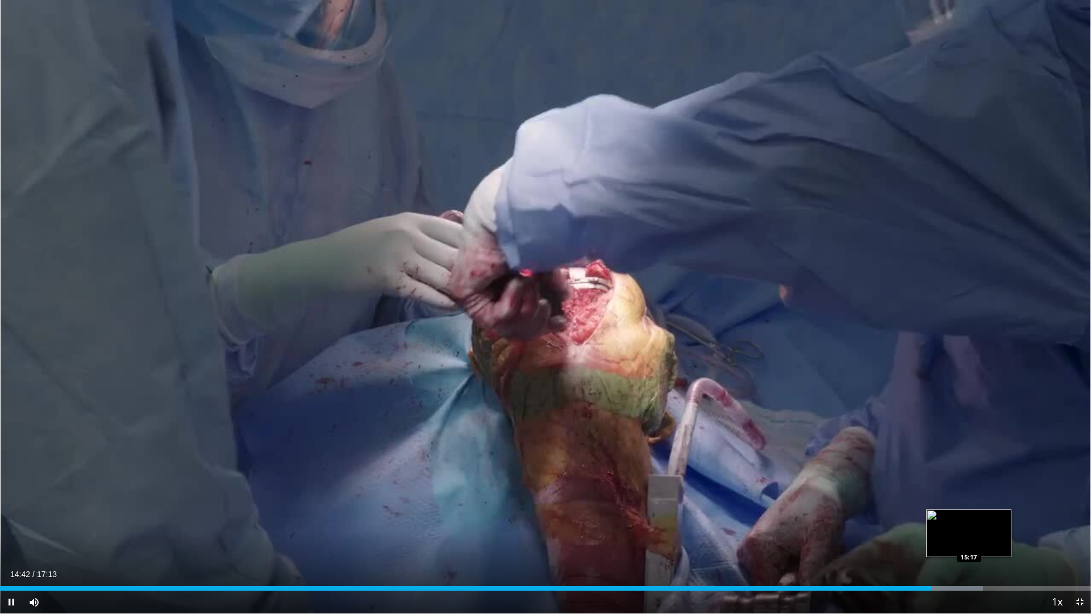
click at [969, 517] on div "Progress Bar" at bounding box center [941, 588] width 82 height 5
click at [1080, 517] on span "Video Player" at bounding box center [1079, 601] width 23 height 23
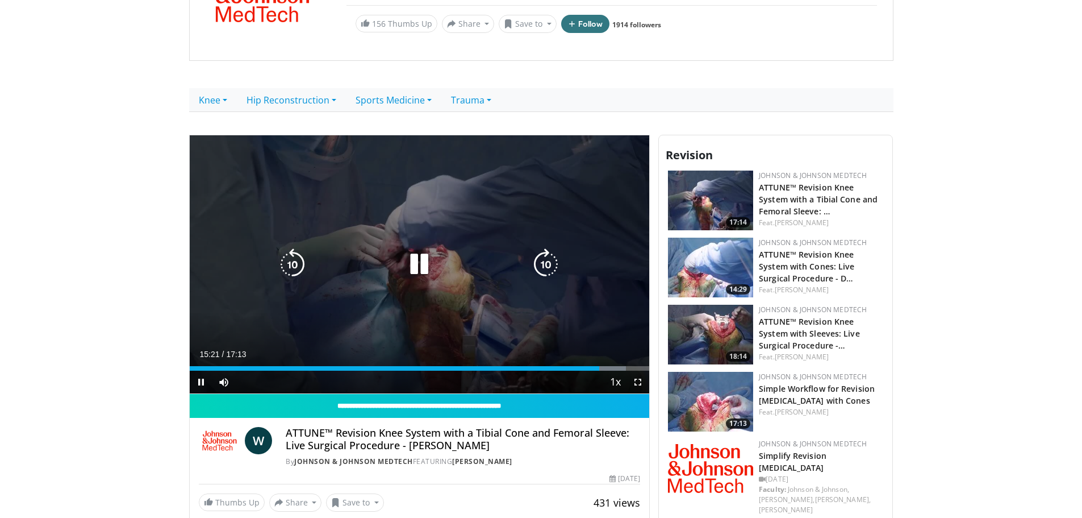
click at [424, 268] on icon "Video Player" at bounding box center [419, 264] width 32 height 32
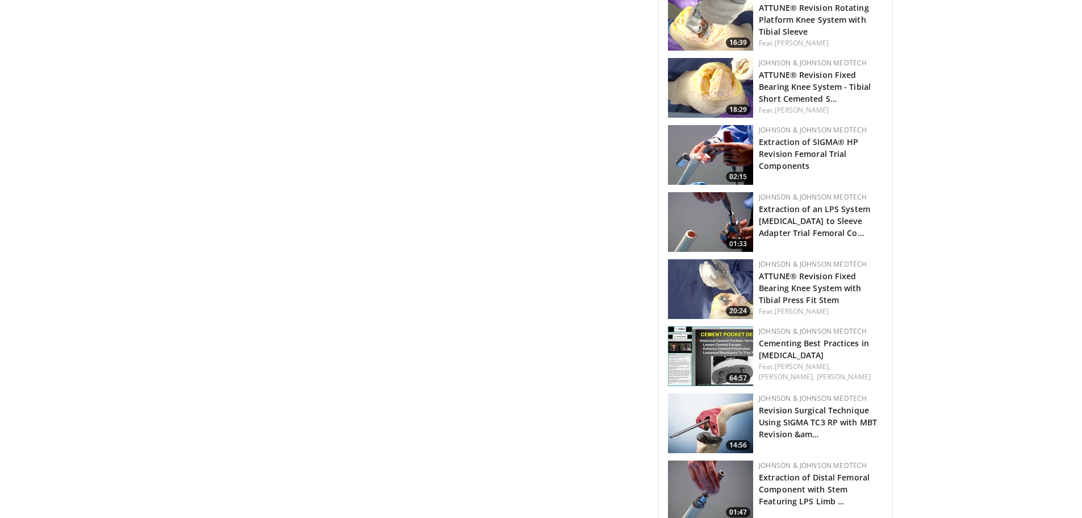
scroll to position [1175, 0]
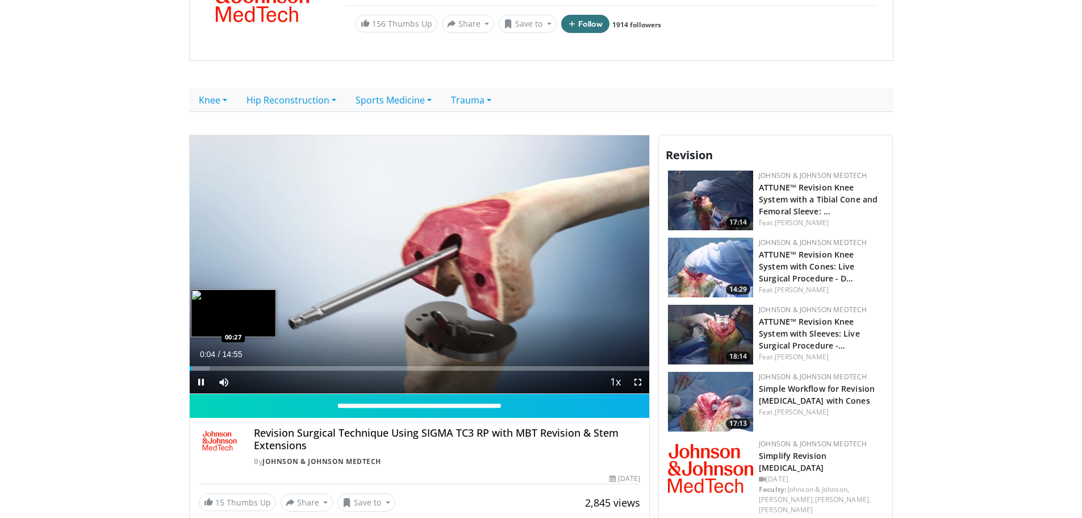
click at [203, 367] on div "Loaded : 4.43% 00:04 00:27" at bounding box center [420, 368] width 460 height 5
click at [216, 368] on video-js "**********" at bounding box center [420, 264] width 460 height 259
click at [220, 366] on div "Loaded : 11.08% 00:36 00:59" at bounding box center [420, 368] width 460 height 5
click at [635, 385] on span "Video Player" at bounding box center [638, 381] width 23 height 23
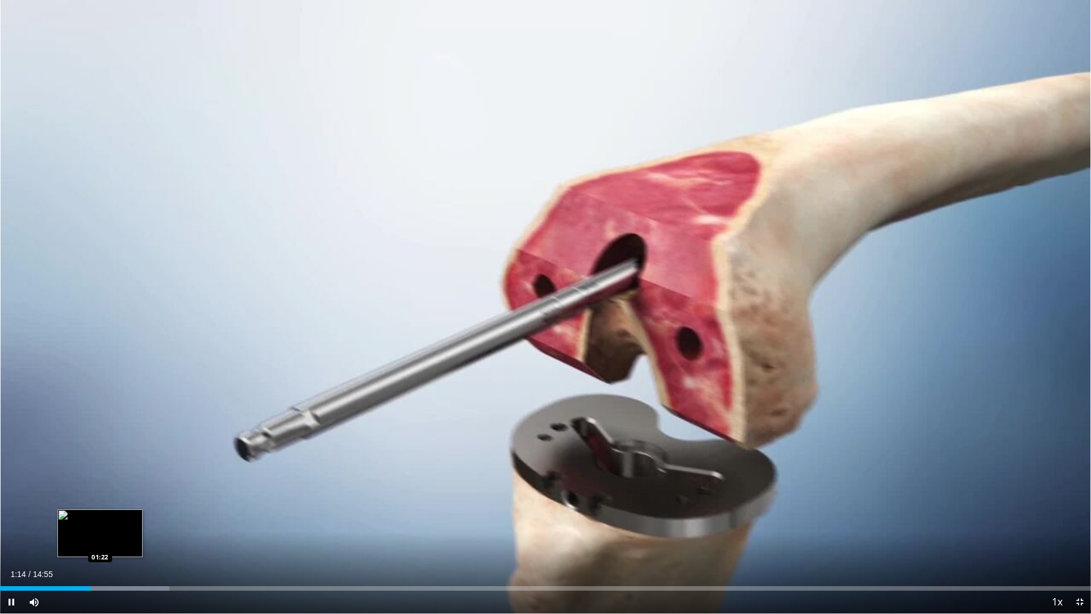
click at [100, 517] on div "Loaded : 15.51% 01:14 01:22" at bounding box center [545, 588] width 1091 height 5
click at [106, 517] on div "Progress Bar" at bounding box center [105, 588] width 1 height 5
click at [114, 517] on div "Loaded : 16.62% 01:27 01:31" at bounding box center [545, 588] width 1091 height 5
click at [133, 517] on div "Loaded : 17.72% 01:35 01:49" at bounding box center [545, 585] width 1091 height 11
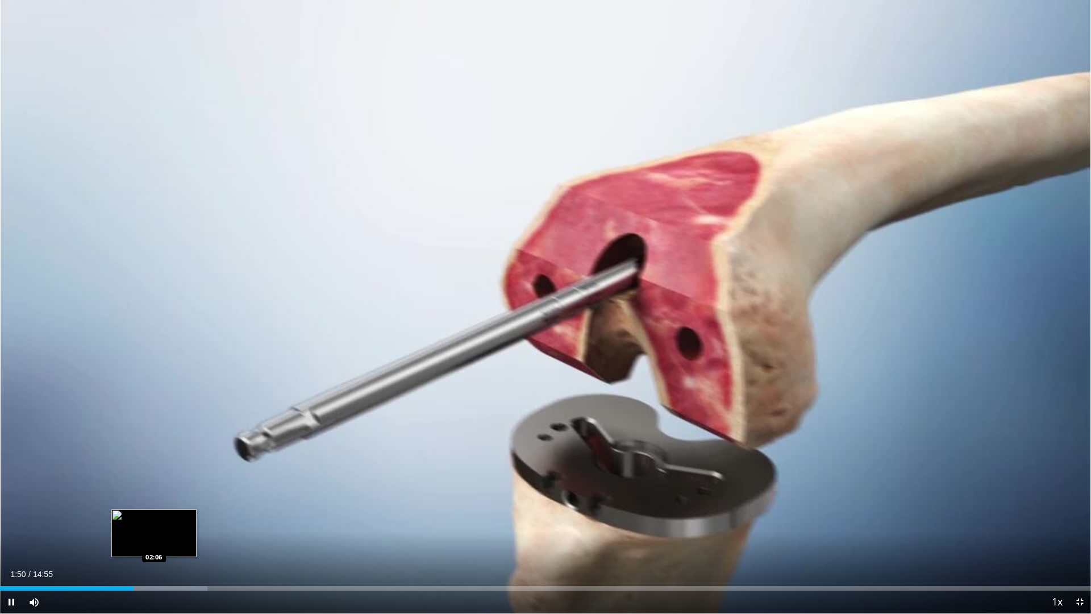
click at [154, 517] on div "Progress Bar" at bounding box center [153, 588] width 110 height 5
click at [169, 517] on div "Loaded : 21.05% 02:18 02:18" at bounding box center [545, 585] width 1091 height 11
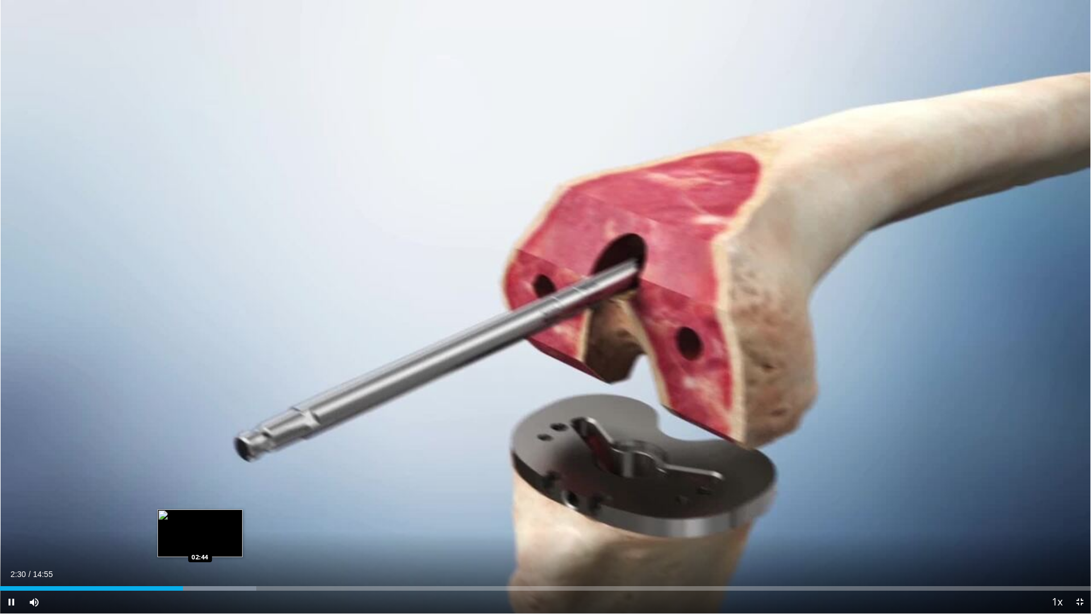
click at [200, 517] on div "Progress Bar" at bounding box center [200, 588] width 111 height 5
click at [218, 517] on div "Progress Bar" at bounding box center [221, 588] width 115 height 5
click at [240, 517] on div "Current Time 3:05 / Duration 14:55 Pause Skip Backward Skip Forward Mute 44% Lo…" at bounding box center [545, 601] width 1091 height 23
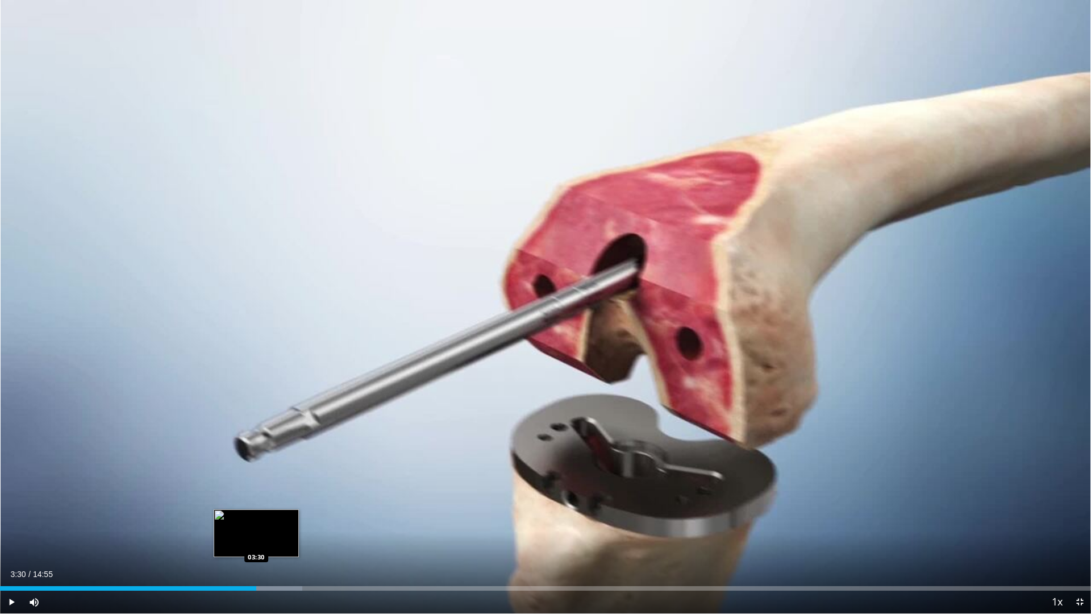
click at [256, 517] on div "Progress Bar" at bounding box center [243, 588] width 118 height 5
click at [269, 517] on div "Loaded : 30.19% 03:31 03:40" at bounding box center [545, 588] width 1091 height 5
click at [287, 517] on div "Progress Bar" at bounding box center [287, 588] width 109 height 5
click at [299, 517] on div "Loaded : 32.43% 03:56 04:01" at bounding box center [545, 585] width 1091 height 11
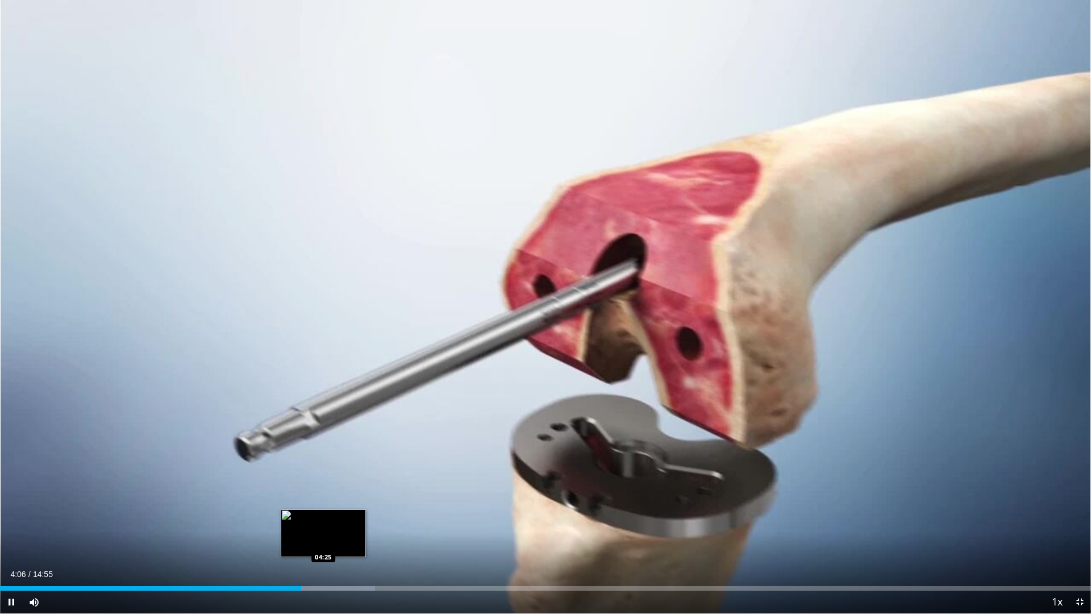
click at [323, 517] on div "Loaded : 34.35% 04:06 04:25" at bounding box center [545, 588] width 1091 height 5
click at [349, 517] on div "Current Time 4:25 / Duration 14:55 Pause Skip Backward Skip Forward Mute 44% Lo…" at bounding box center [545, 601] width 1091 height 23
click at [353, 517] on div "Progress Bar" at bounding box center [339, 588] width 102 height 5
click at [362, 517] on div "Loaded : 36.57% 04:49 04:56" at bounding box center [545, 588] width 1091 height 5
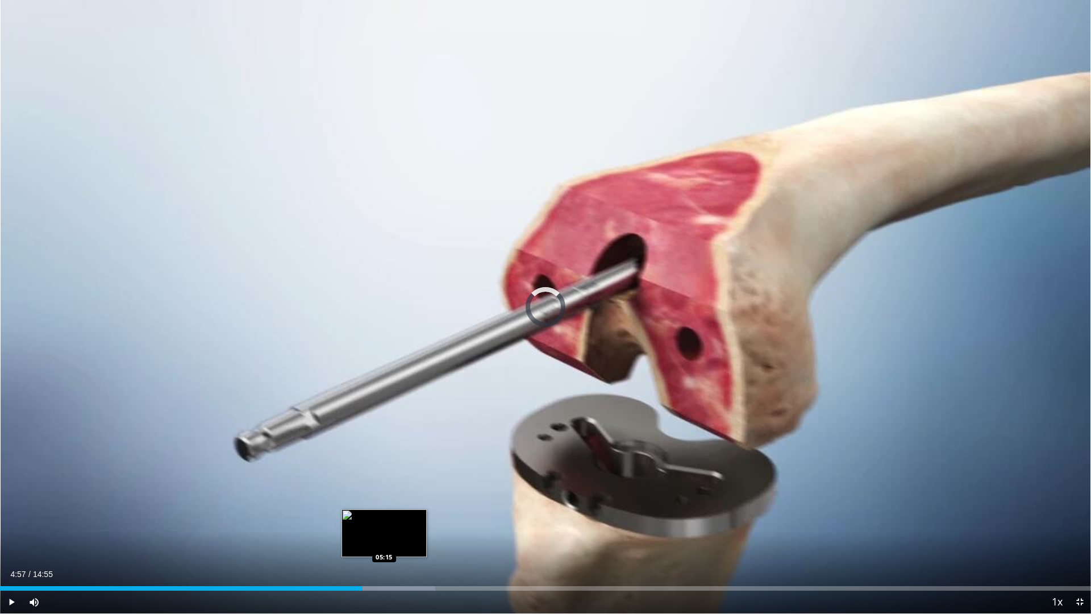
click at [384, 517] on div "Loaded : 39.89% 04:57 05:15" at bounding box center [545, 588] width 1091 height 5
click at [418, 517] on div "Progress Bar" at bounding box center [400, 588] width 102 height 5
click at [469, 517] on div "Current Time 5:44 / Duration 14:55" at bounding box center [545, 574] width 1091 height 10
click at [472, 517] on div "Current Time 5:45 / Duration 14:55" at bounding box center [545, 574] width 1091 height 10
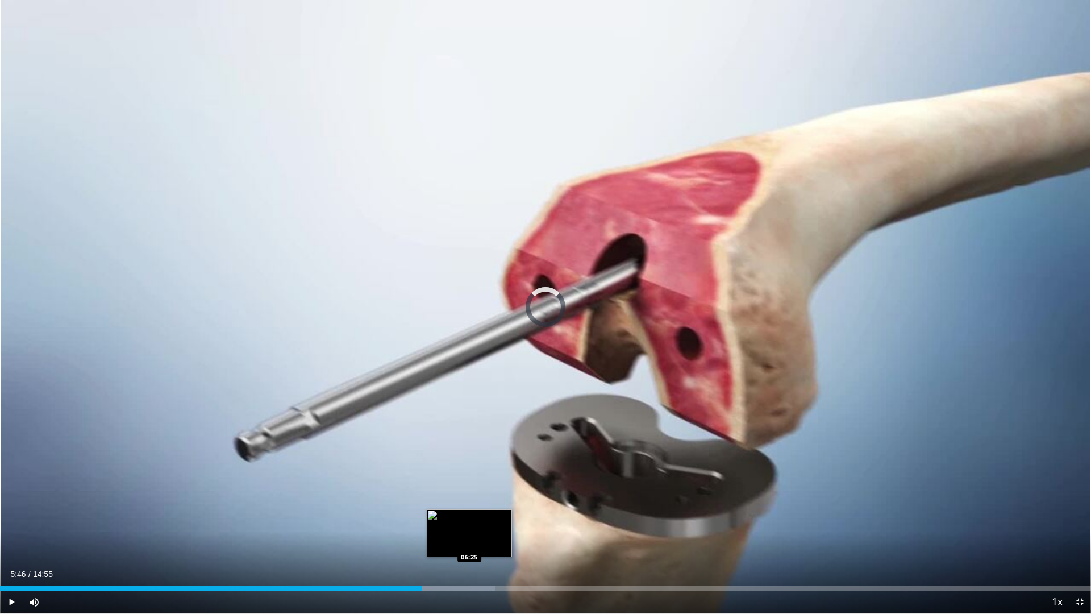
click at [469, 517] on div "Progress Bar" at bounding box center [439, 588] width 113 height 5
click at [484, 517] on div "Progress Bar" at bounding box center [473, 588] width 78 height 5
click at [498, 517] on div "Progress Bar" at bounding box center [487, 588] width 76 height 5
click at [535, 517] on div "Current Time 6:49 / Duration 14:55 Pause Skip Backward Skip Forward Mute 44% Lo…" at bounding box center [545, 601] width 1091 height 23
click at [547, 517] on div "Current Time 6:50 / Duration 14:55 Pause Skip Backward Skip Forward Mute 44% Lo…" at bounding box center [545, 601] width 1091 height 23
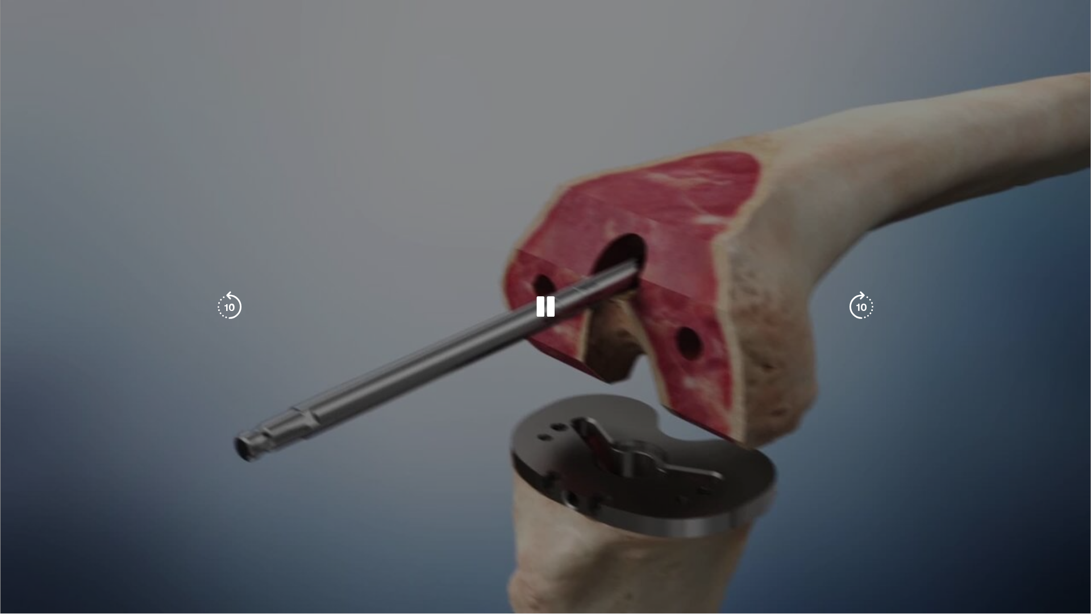
click at [557, 517] on div "Progress Bar" at bounding box center [522, 611] width 115 height 5
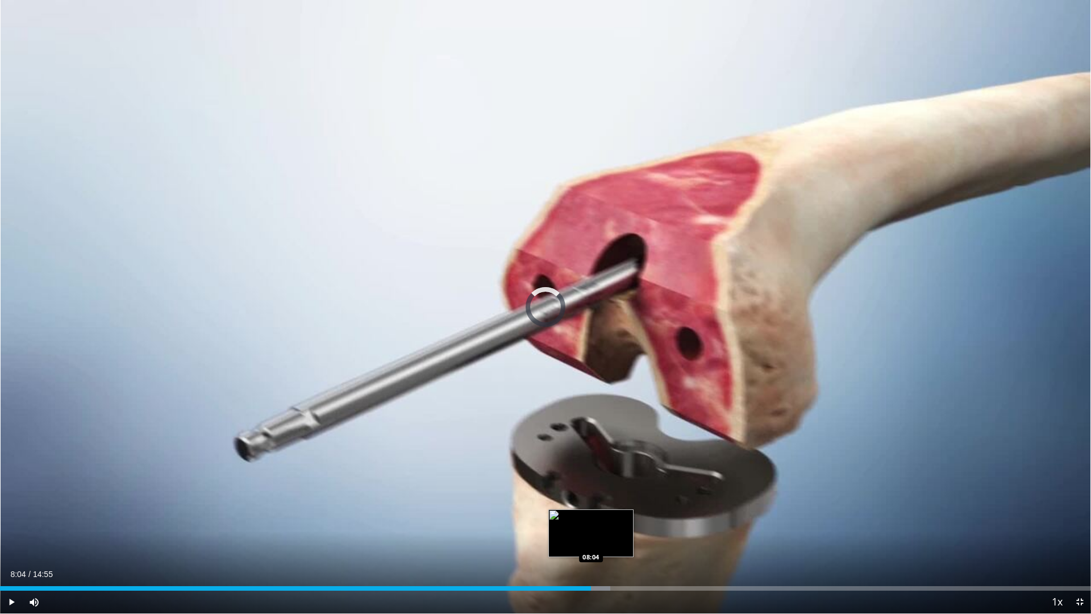
click at [591, 517] on div "Loaded : 55.92% 07:38 08:04" at bounding box center [545, 588] width 1091 height 5
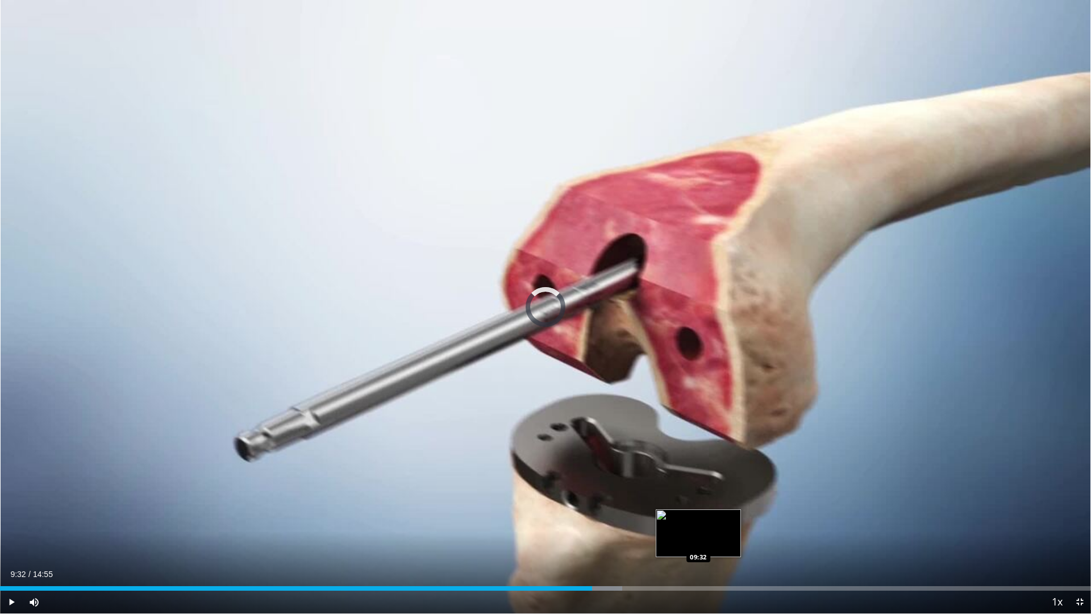
click at [698, 517] on div "Loaded : 57.03% 08:05 09:32" at bounding box center [545, 588] width 1091 height 5
click at [724, 517] on div "Progress Bar" at bounding box center [738, 588] width 85 height 5
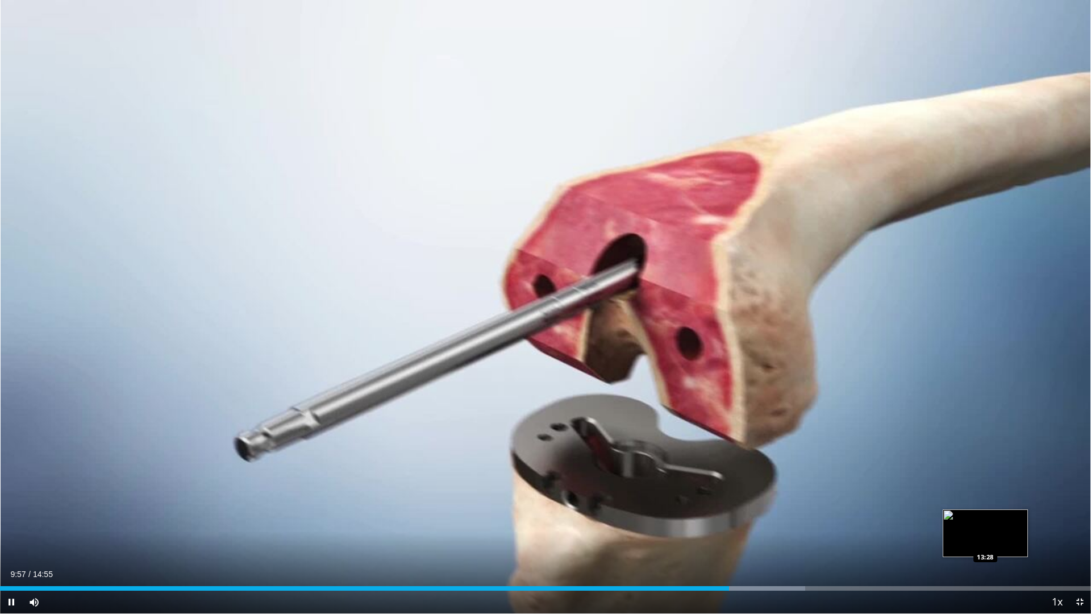
click at [985, 517] on div "Loaded : 73.81% 09:57 13:28" at bounding box center [545, 585] width 1091 height 11
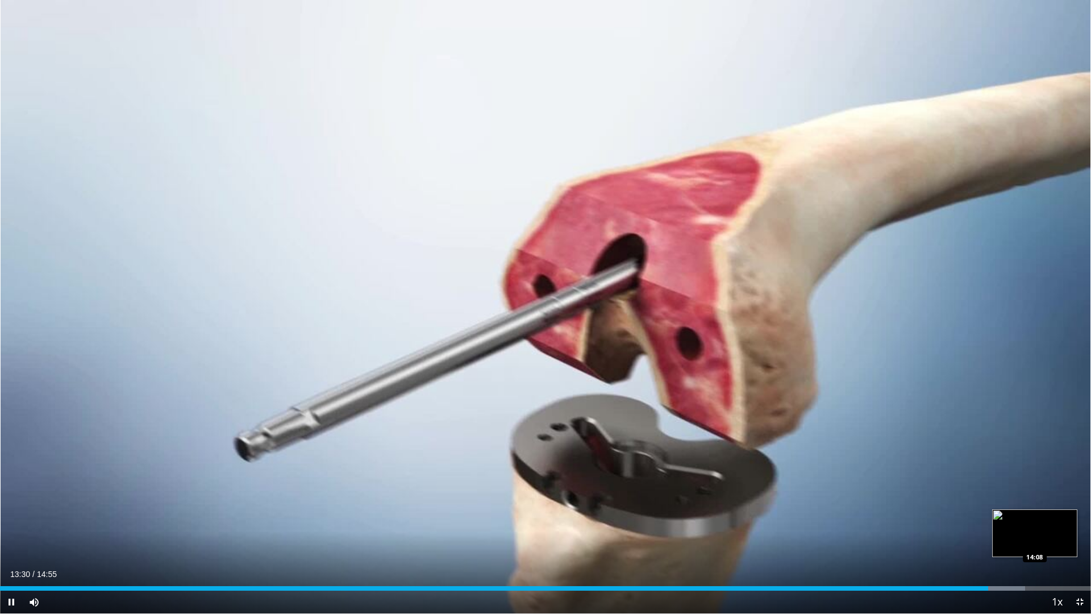
click at [1035, 517] on div "Loaded : 93.94% 13:30 14:08" at bounding box center [545, 585] width 1091 height 11
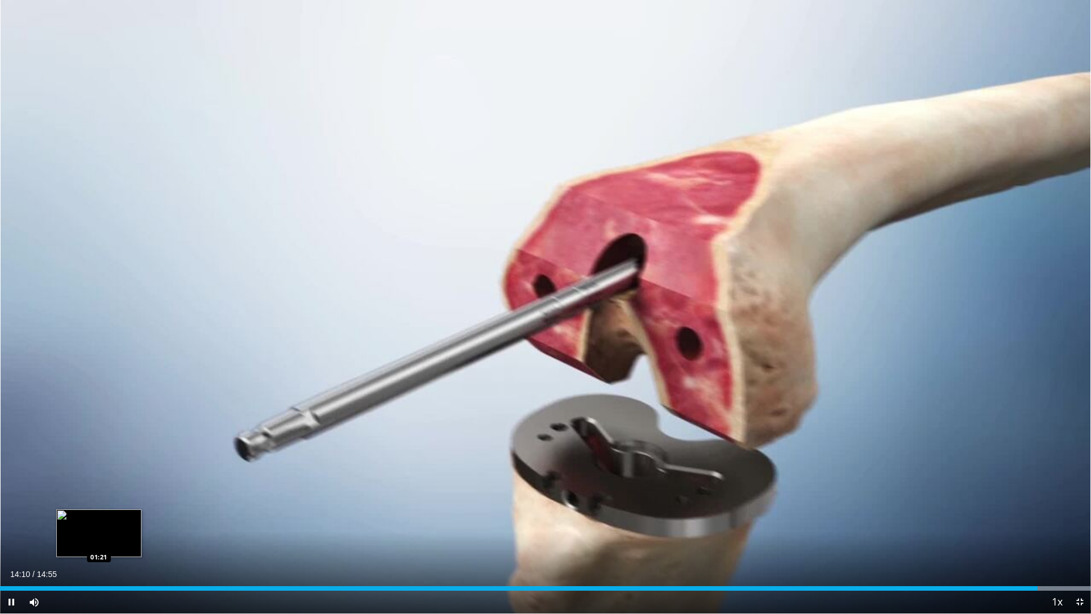
click at [99, 517] on div "Loaded : 100.00% 14:11 01:21" at bounding box center [545, 585] width 1091 height 11
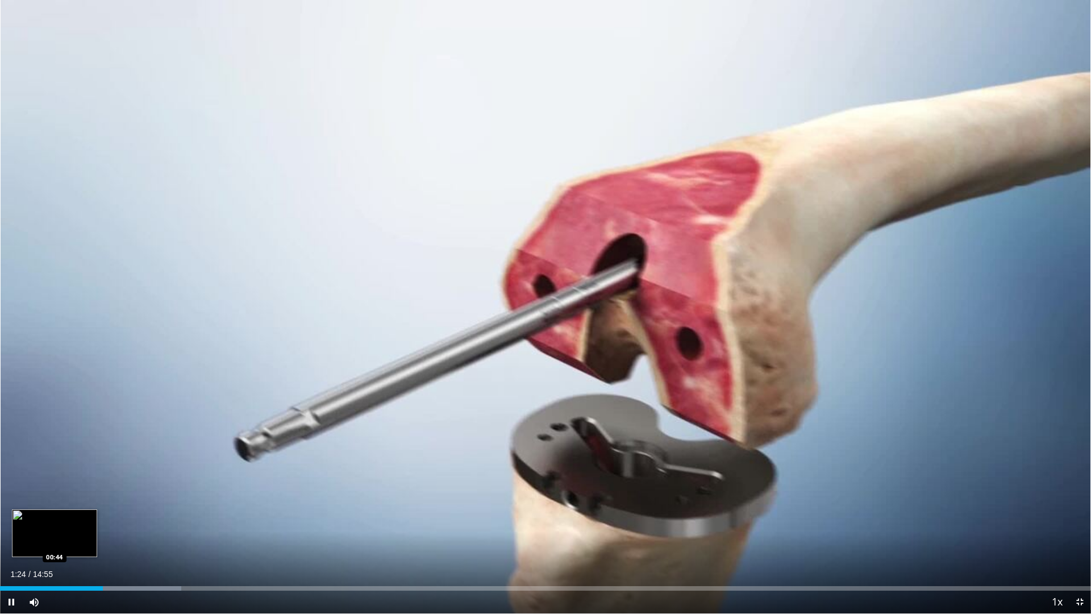
click at [56, 517] on div "01:24" at bounding box center [51, 588] width 103 height 5
click at [1082, 517] on span "Video Player" at bounding box center [1079, 601] width 23 height 23
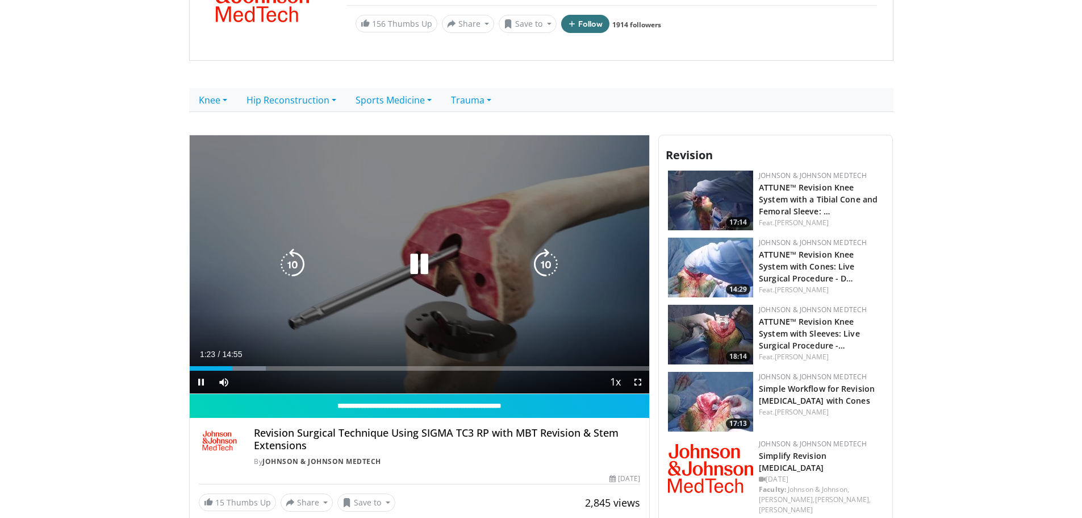
click at [423, 241] on div "10 seconds Tap to unmute" at bounding box center [420, 264] width 460 height 259
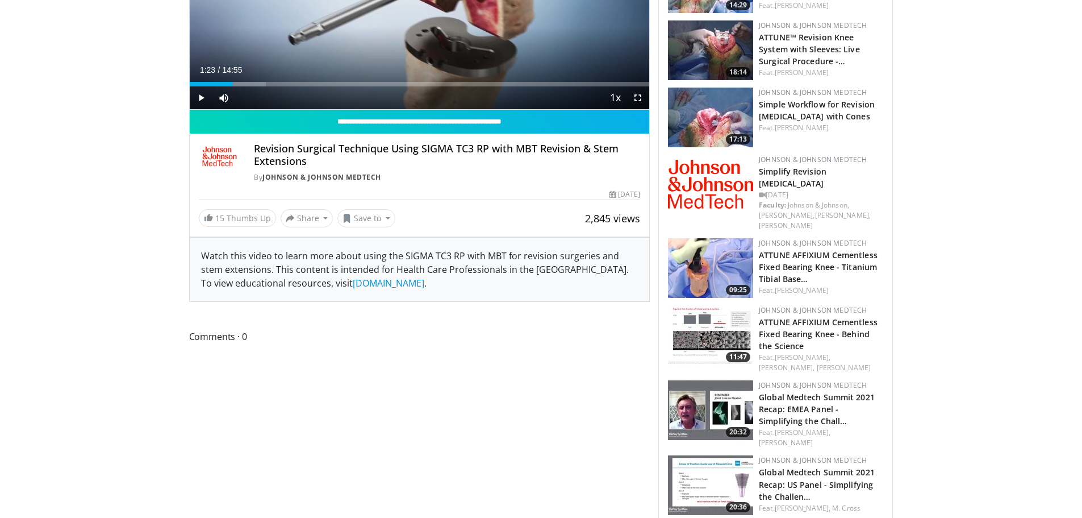
scroll to position [739, 0]
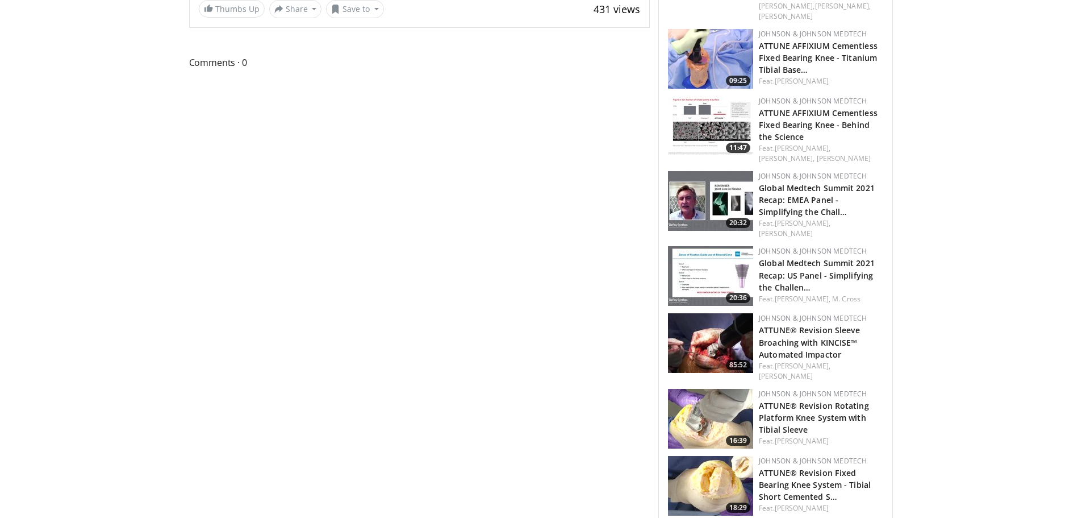
scroll to position [607, 0]
